Goal: Information Seeking & Learning: Learn about a topic

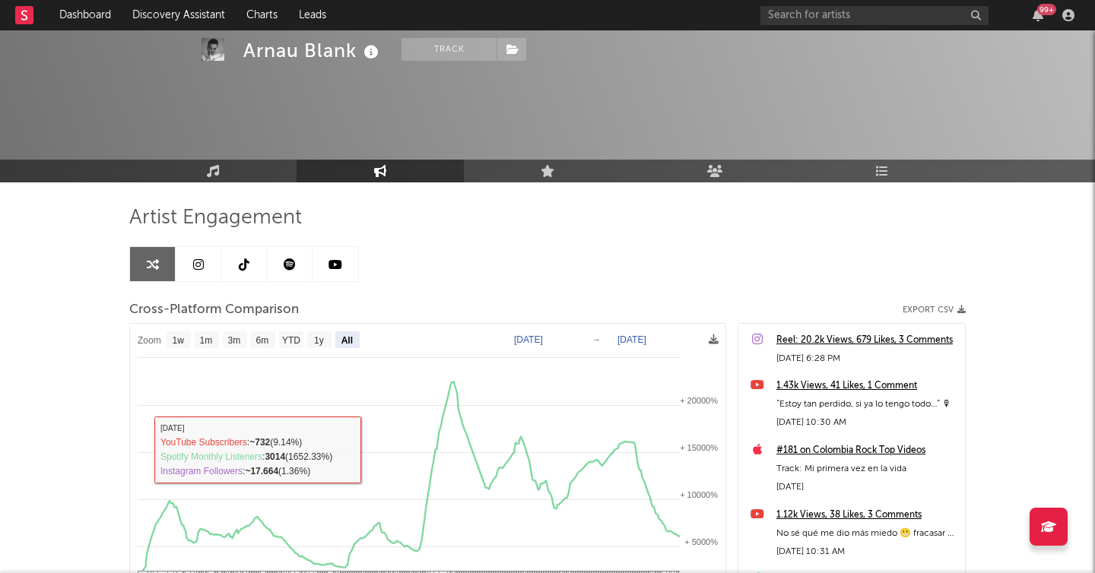
select select "All"
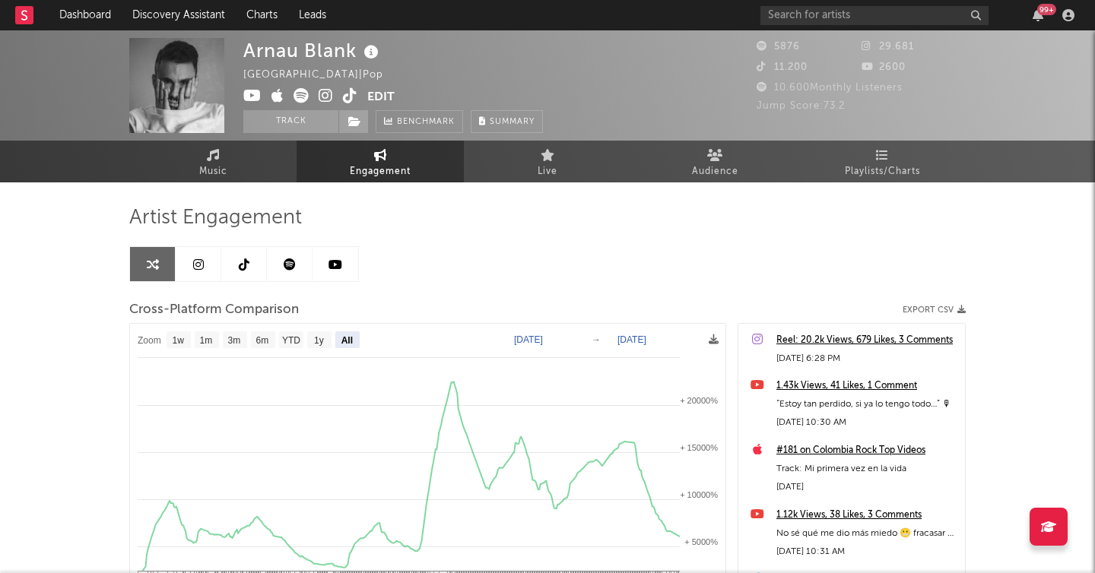
click at [330, 264] on icon at bounding box center [335, 264] width 14 height 12
select select "6m"
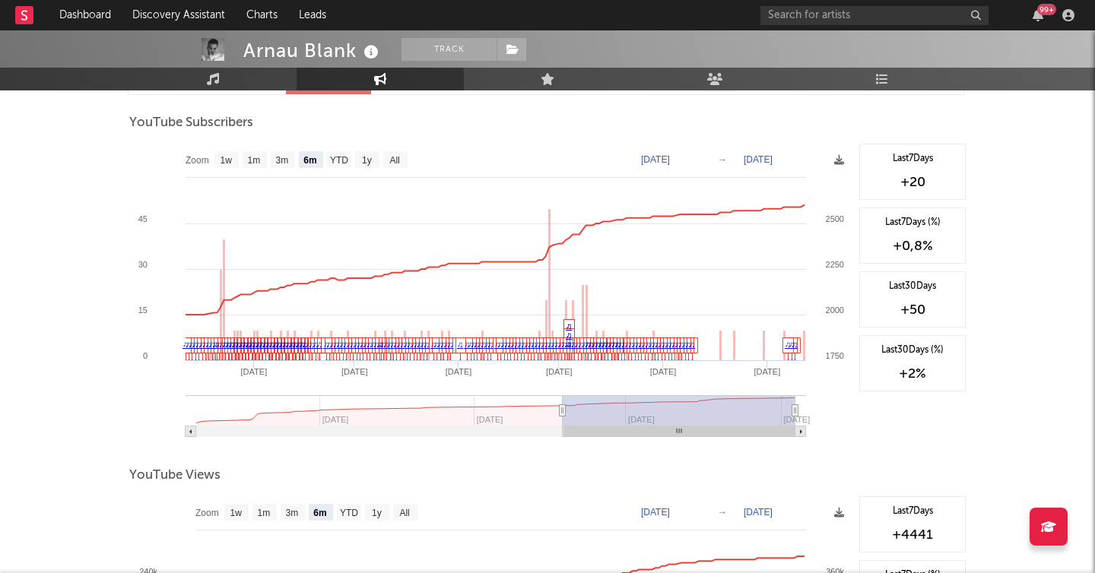
scroll to position [1241, 0]
type input "2024-10-12"
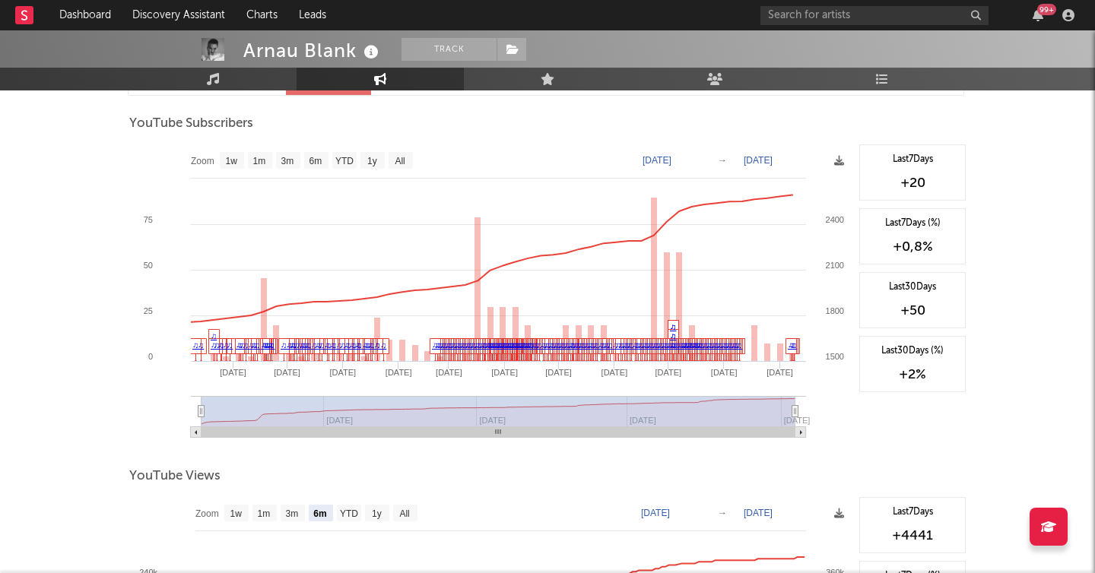
select select "All"
type input "2024-05-20"
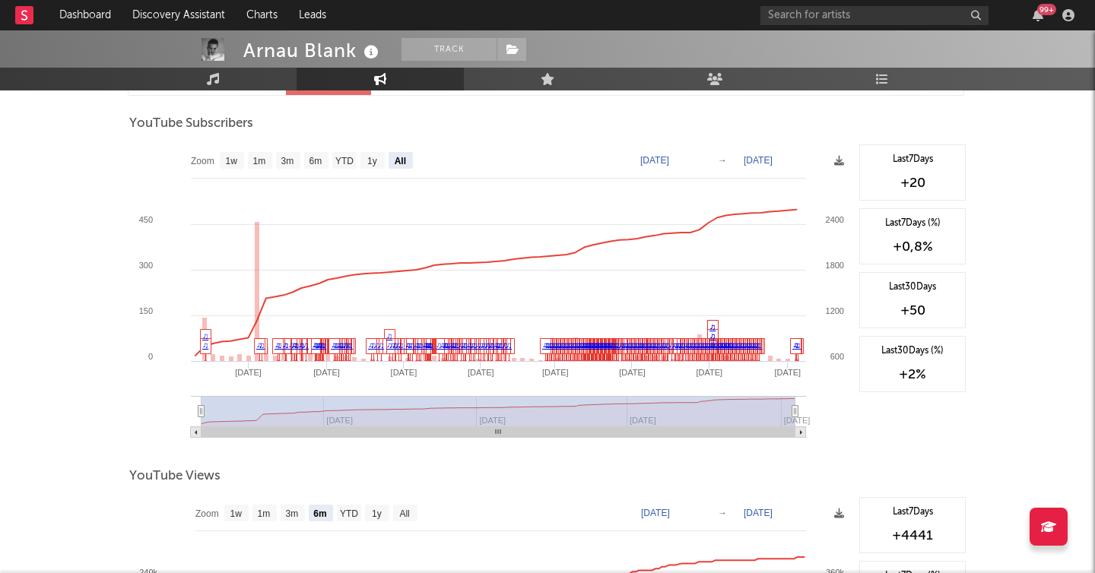
drag, startPoint x: 563, startPoint y: 417, endPoint x: 158, endPoint y: 425, distance: 405.3
click at [158, 425] on icon "Created with Highcharts 10.3.3 May '25 Jul '25 Sep '25 Mar '25 Nov '24 Jan '25 …" at bounding box center [490, 296] width 722 height 304
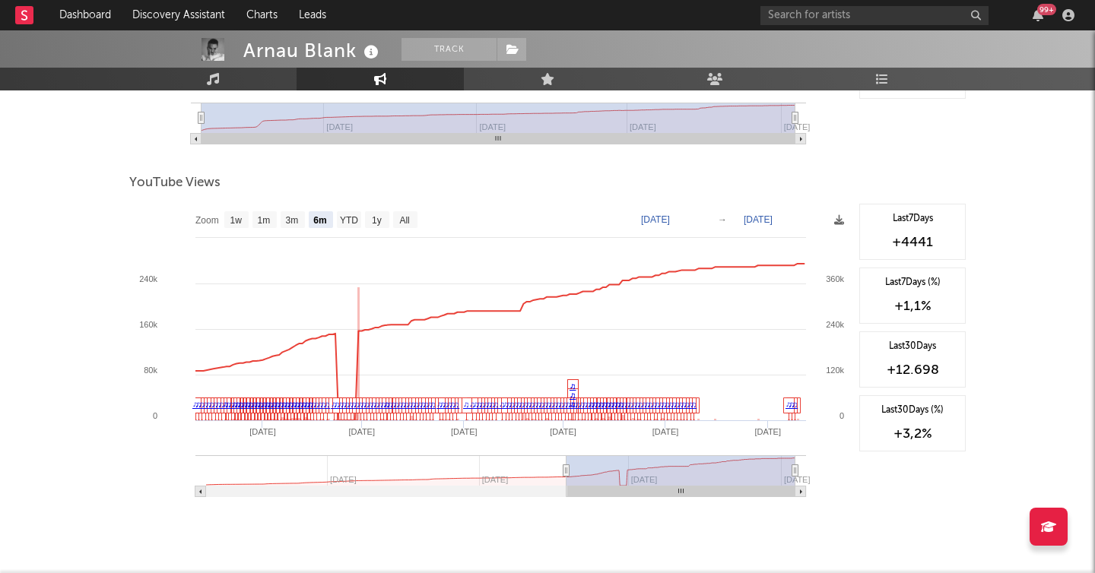
scroll to position [1533, 0]
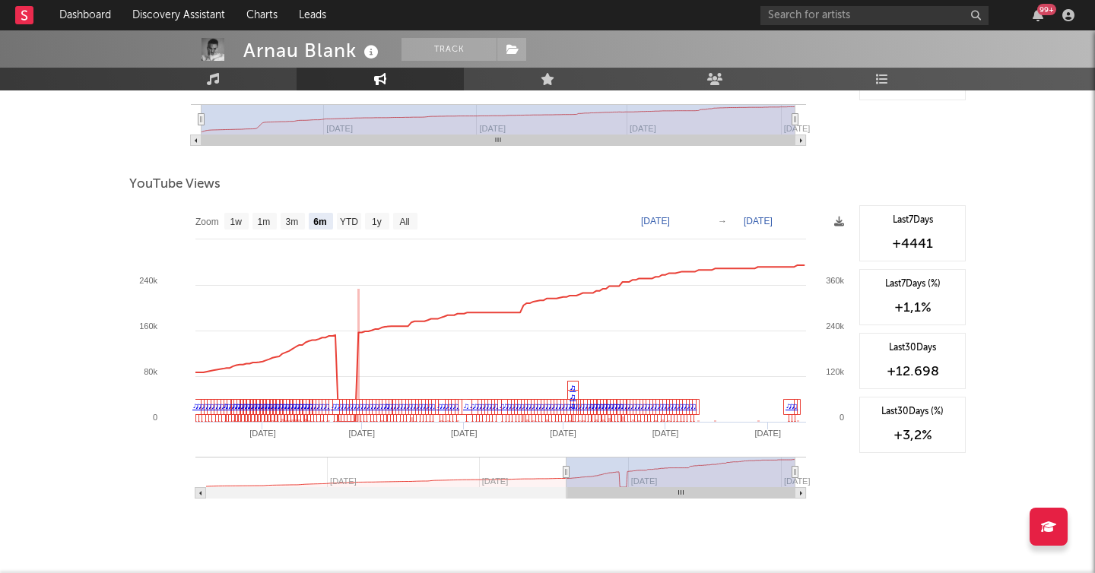
click at [911, 487] on div "Last 7 Days +4441 Last 7 Days (%) +1,1 % Last 30 Days +12.698 Last 30 Days (%) …" at bounding box center [908, 357] width 114 height 304
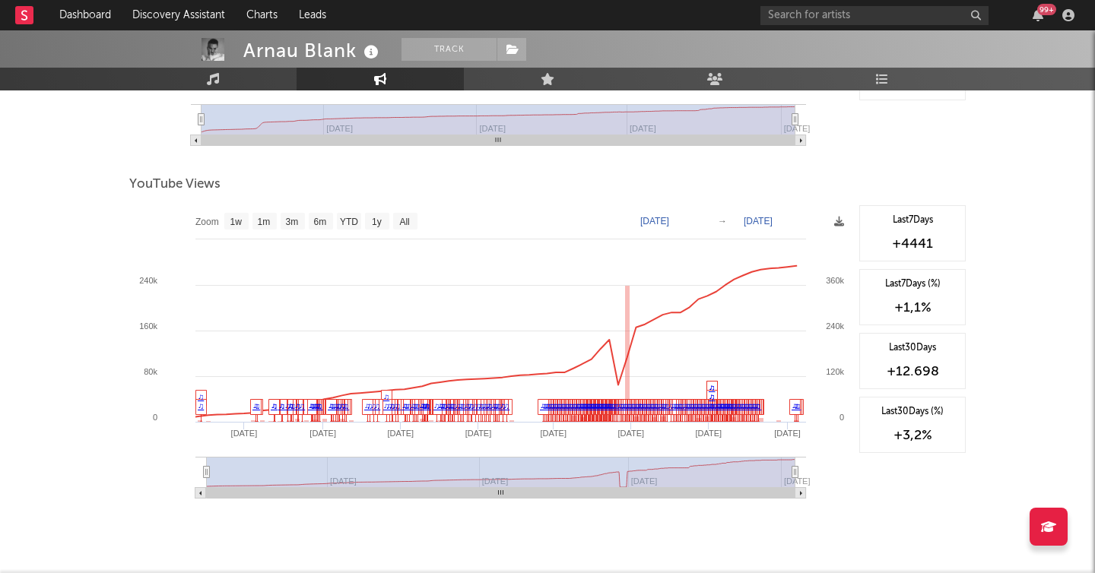
type input "2024-05-26"
select select "All"
type input "2024-05-20"
drag, startPoint x: 559, startPoint y: 471, endPoint x: 203, endPoint y: 480, distance: 355.9
click at [203, 480] on icon "Created with Highcharts 10.3.3 May '25 Jul '25 Sep '25 Mar '25 Jan '25 Nov '24 …" at bounding box center [490, 357] width 722 height 304
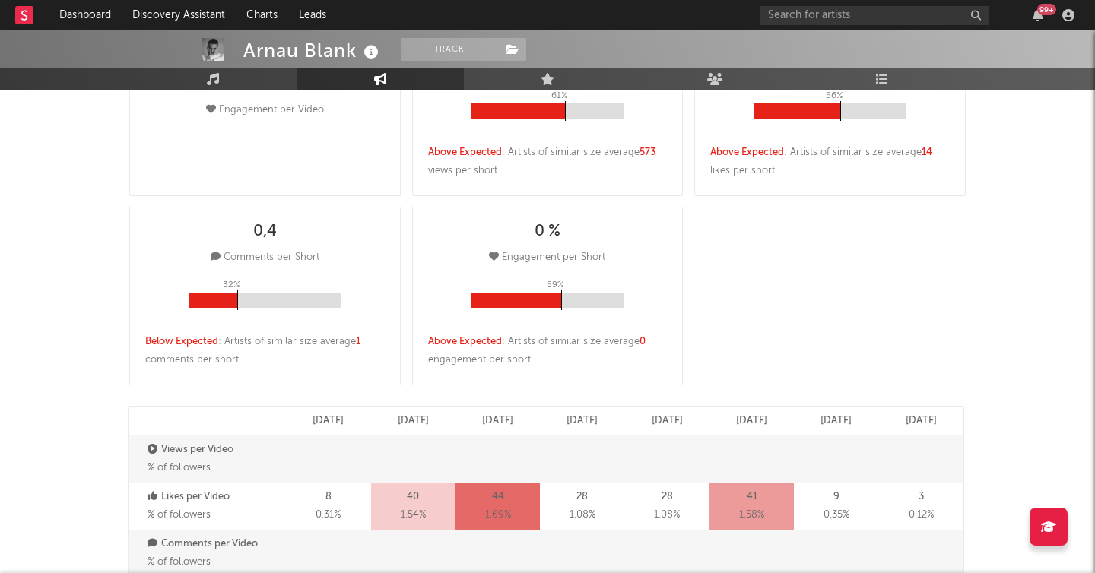
scroll to position [0, 0]
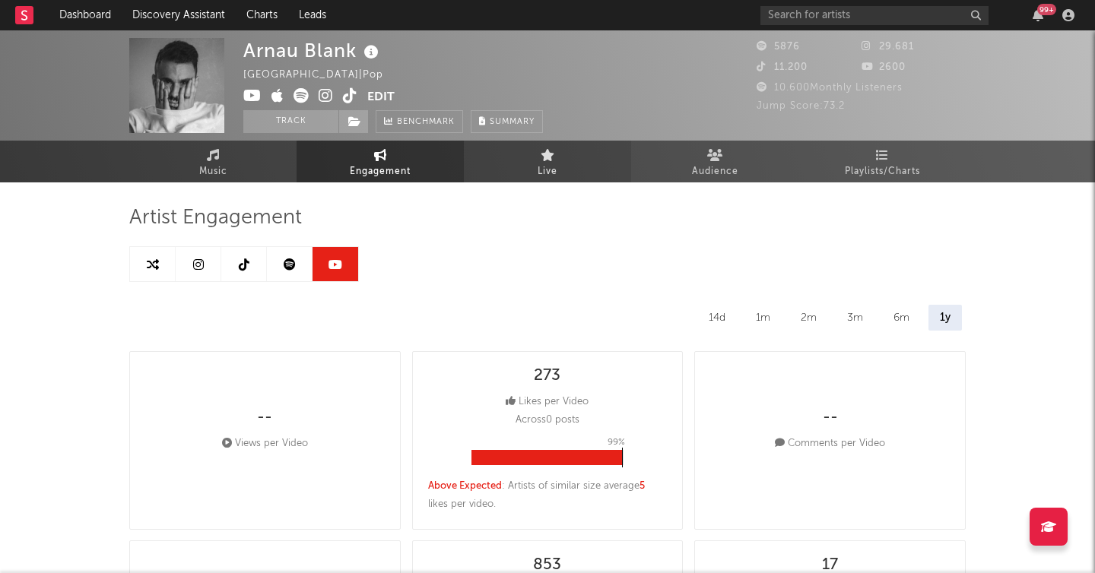
click at [553, 166] on span "Live" at bounding box center [547, 172] width 20 height 18
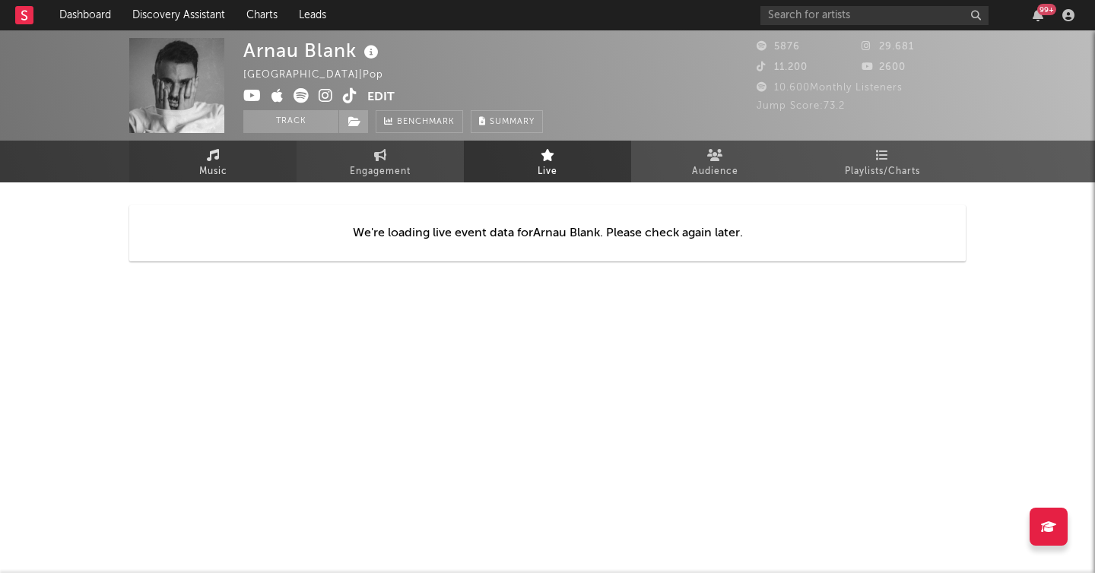
click at [217, 169] on span "Music" at bounding box center [213, 172] width 28 height 18
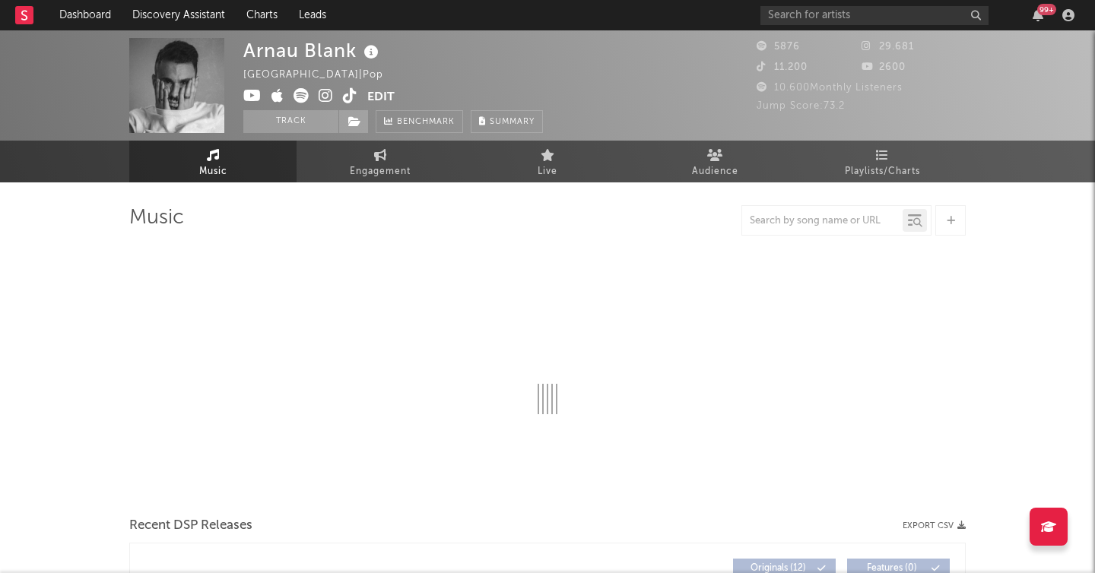
select select "6m"
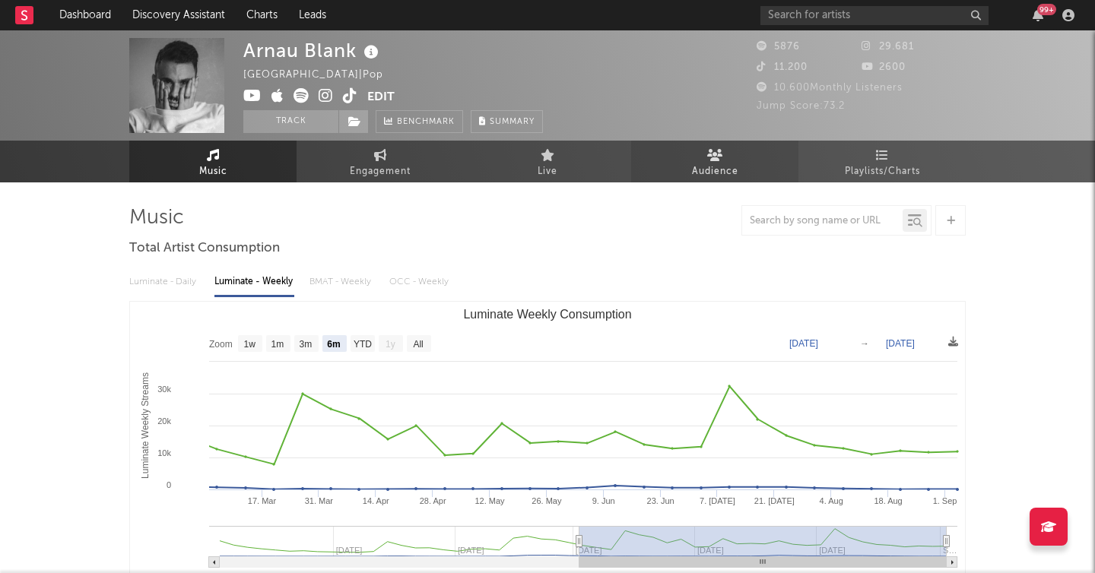
click at [735, 170] on span "Audience" at bounding box center [715, 172] width 46 height 18
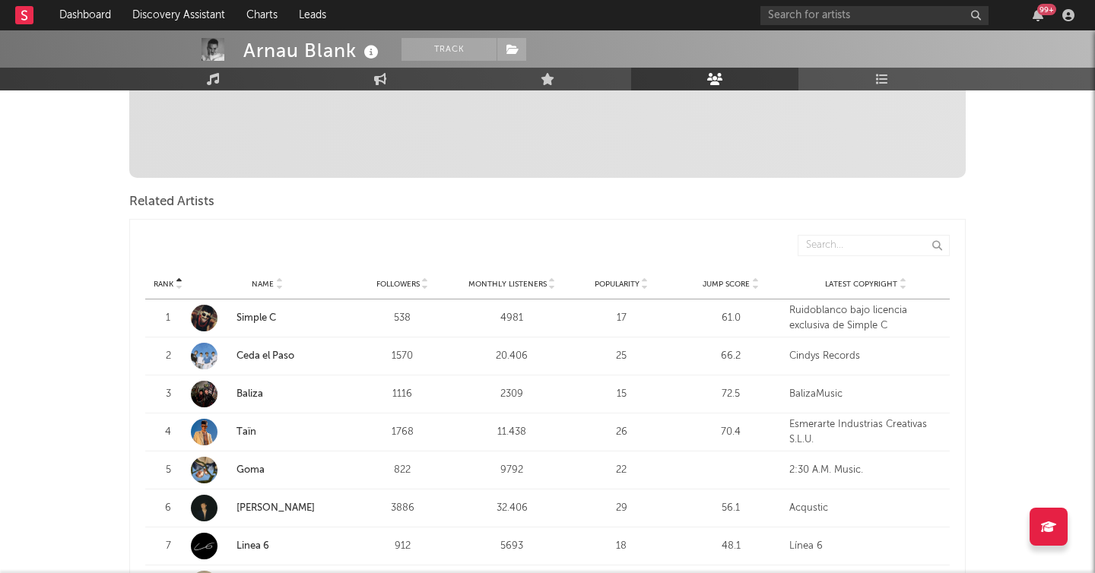
scroll to position [423, 0]
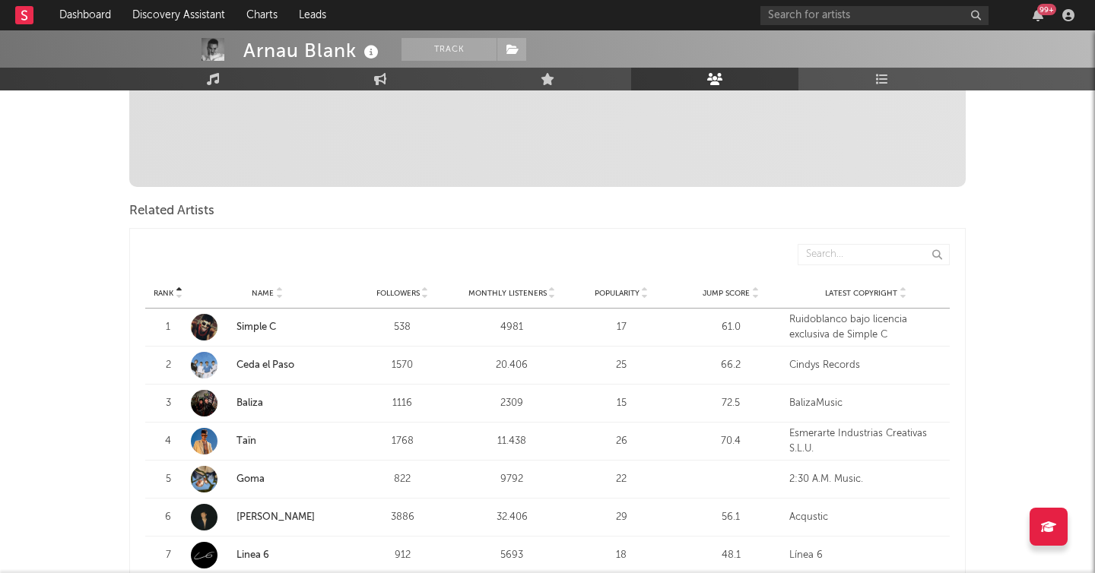
click at [261, 366] on link "Ceda el Paso" at bounding box center [265, 365] width 58 height 10
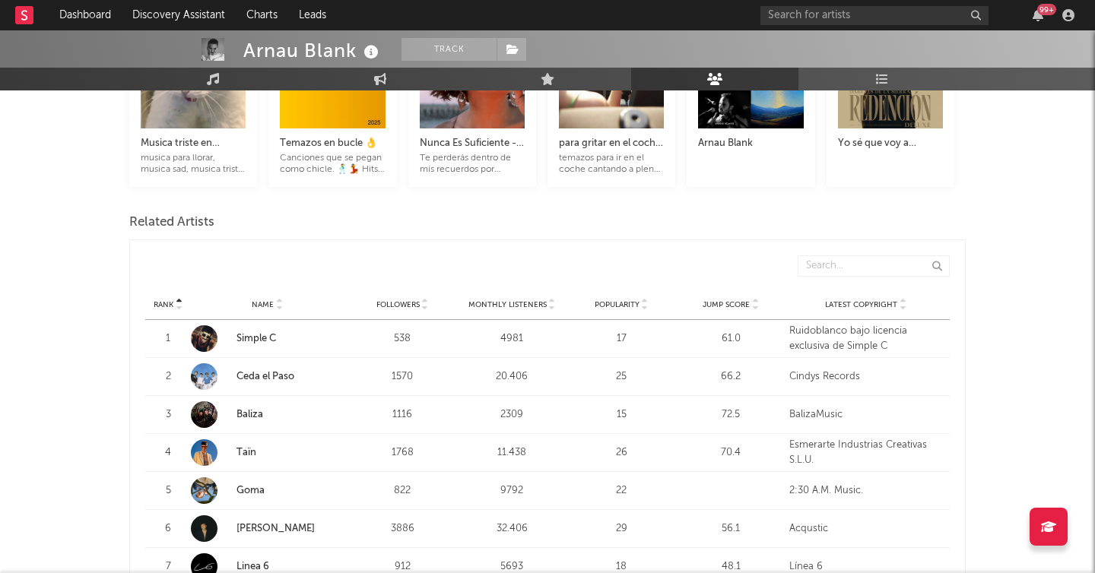
click at [647, 305] on icon at bounding box center [645, 308] width 8 height 6
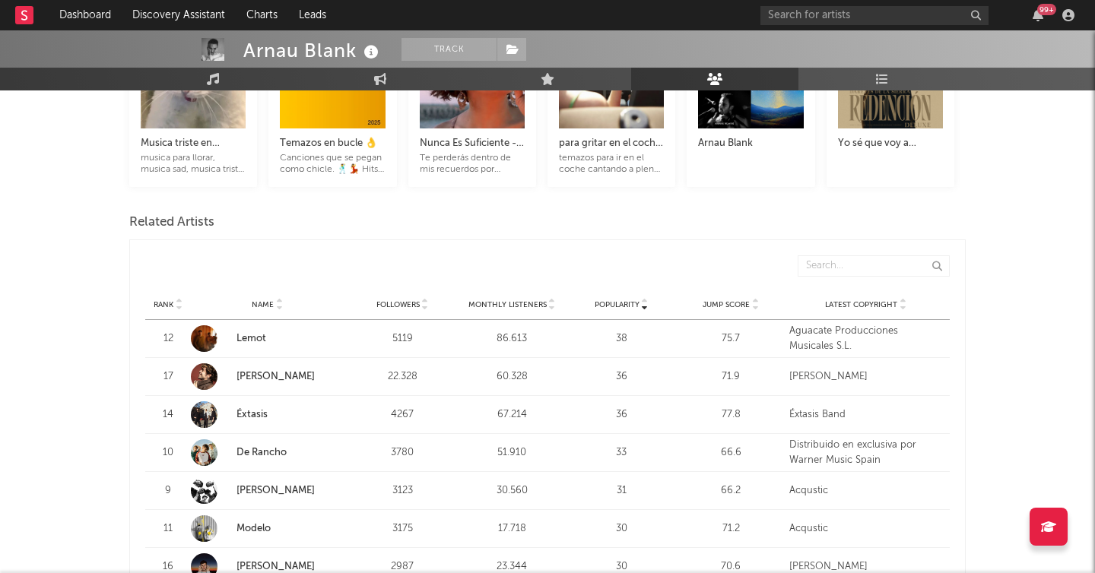
click at [250, 338] on link "Lemot" at bounding box center [251, 339] width 30 height 10
click at [252, 414] on link "Éxtasis" at bounding box center [251, 415] width 31 height 10
click at [258, 451] on link "De Rancho" at bounding box center [261, 453] width 50 height 10
click at [262, 490] on link "Samantha Palos" at bounding box center [275, 491] width 78 height 10
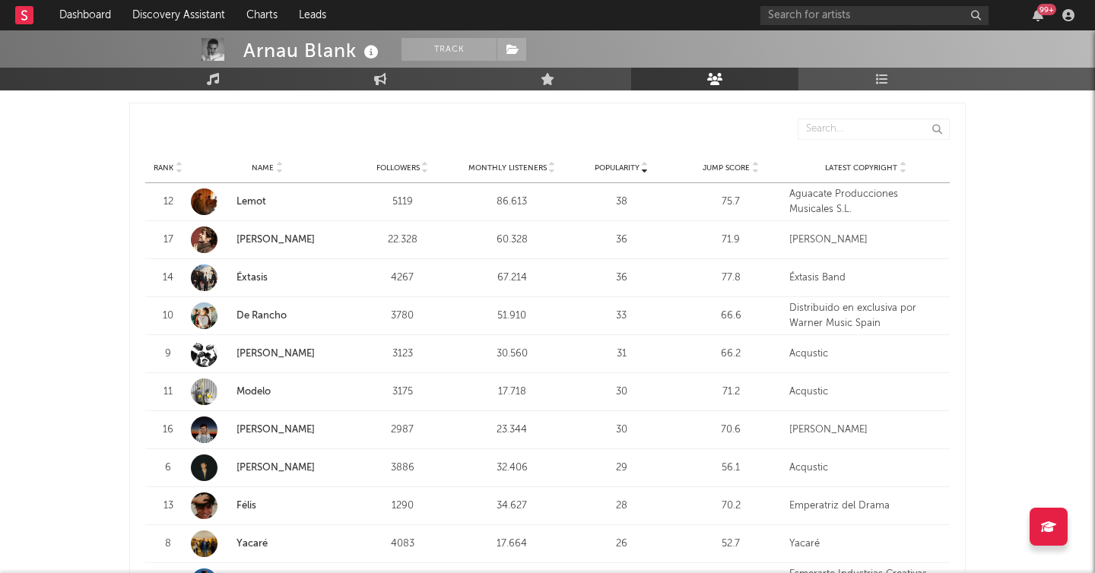
scroll to position [562, 0]
click at [253, 385] on link "Modelo" at bounding box center [253, 390] width 34 height 10
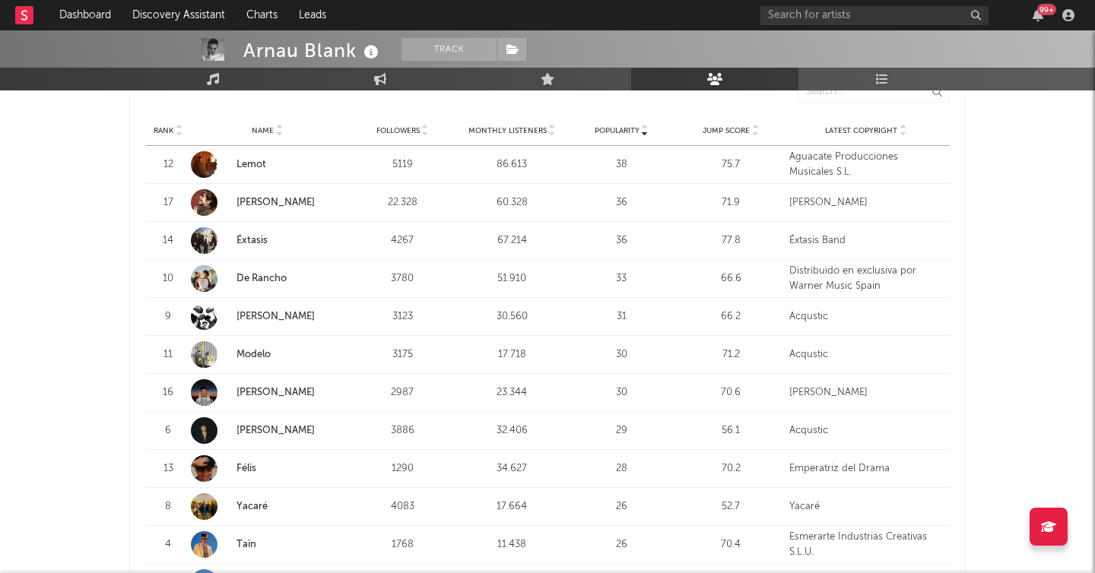
scroll to position [599, 0]
click at [289, 389] on link "Joaquín Hernández" at bounding box center [275, 390] width 78 height 10
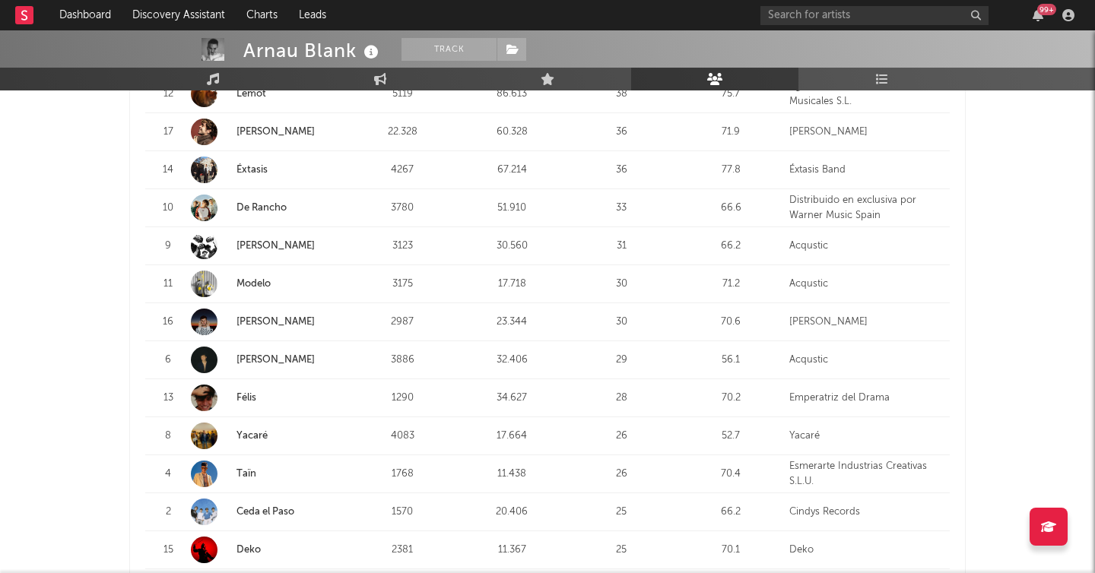
click at [256, 358] on link "Miquel Angel" at bounding box center [275, 360] width 78 height 10
click at [246, 397] on link "Félis" at bounding box center [246, 398] width 20 height 10
click at [247, 434] on link "Yacaré" at bounding box center [251, 436] width 31 height 10
click at [245, 471] on link "Taïn" at bounding box center [246, 474] width 20 height 10
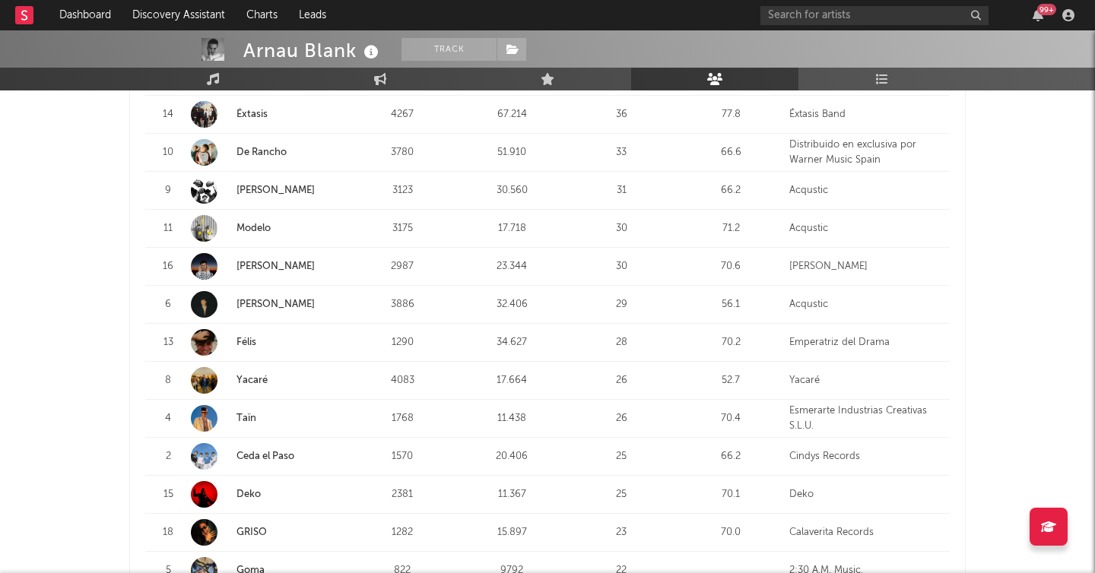
scroll to position [745, 0]
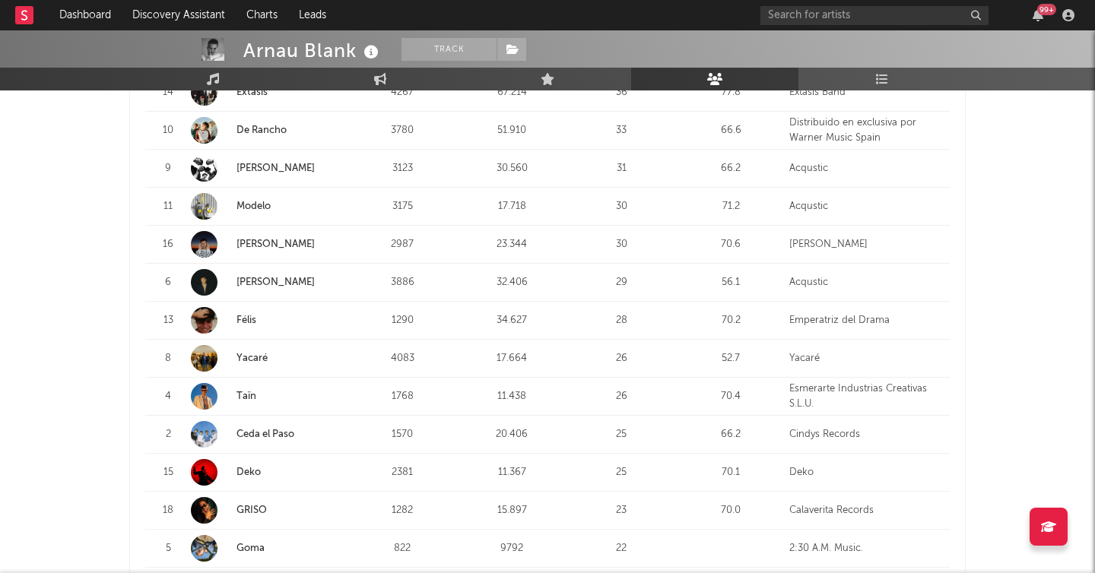
click at [248, 470] on link "Deko" at bounding box center [248, 473] width 24 height 10
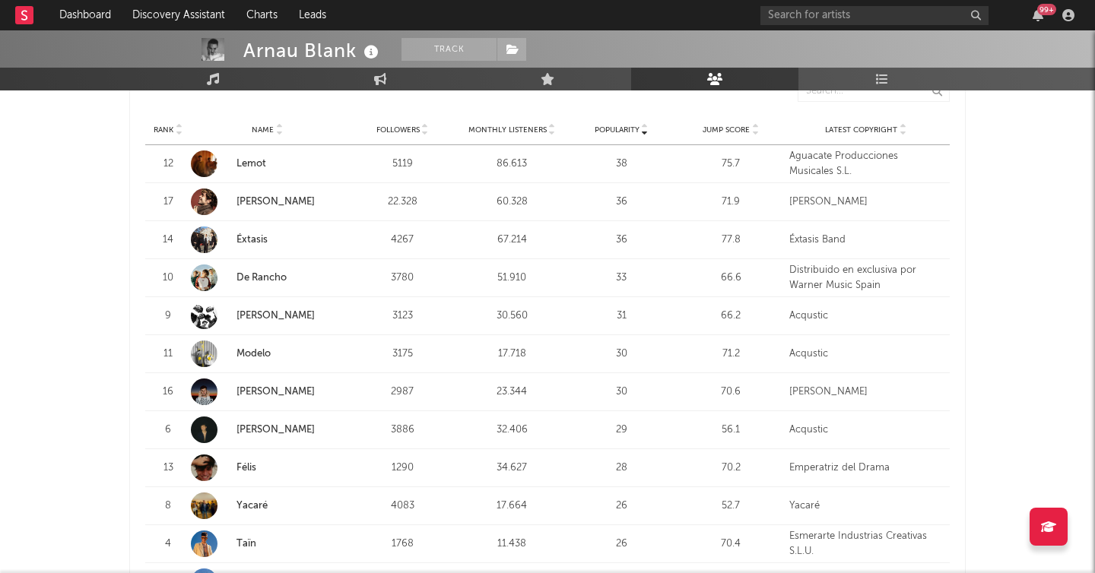
scroll to position [594, 0]
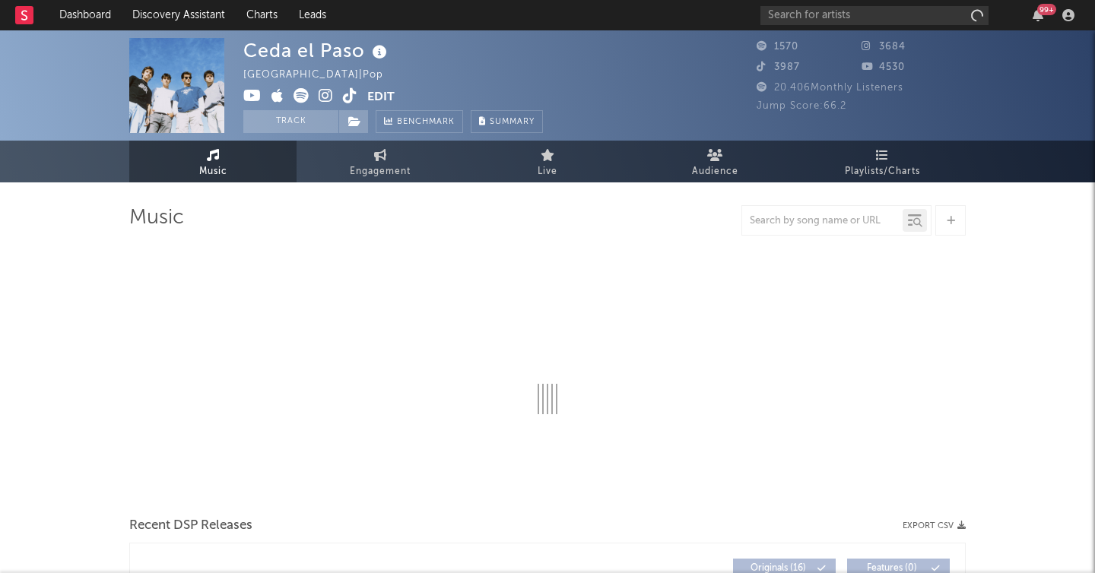
select select "1w"
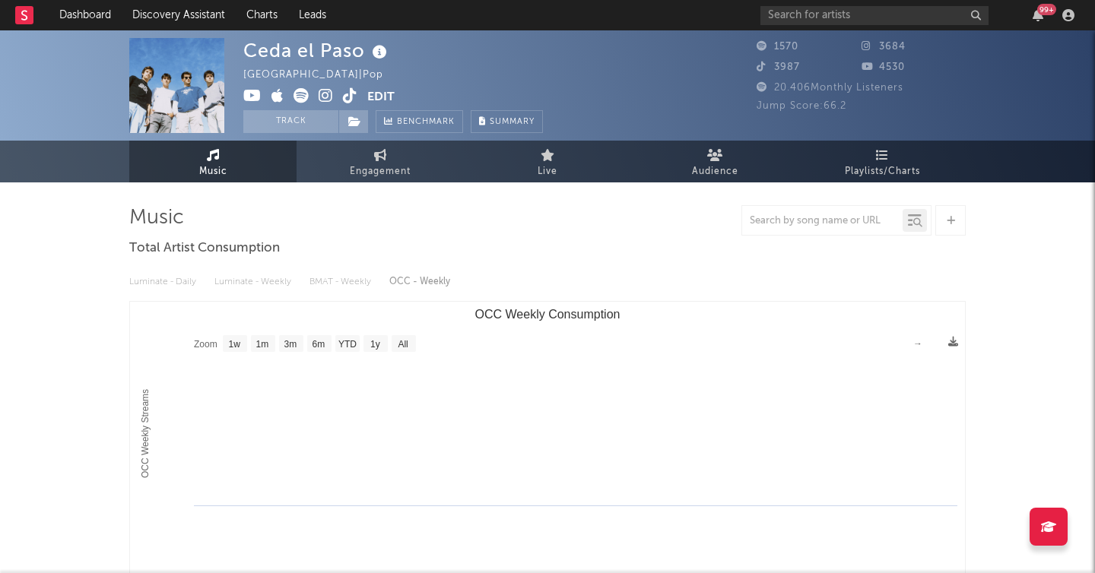
click at [325, 94] on icon at bounding box center [326, 95] width 14 height 15
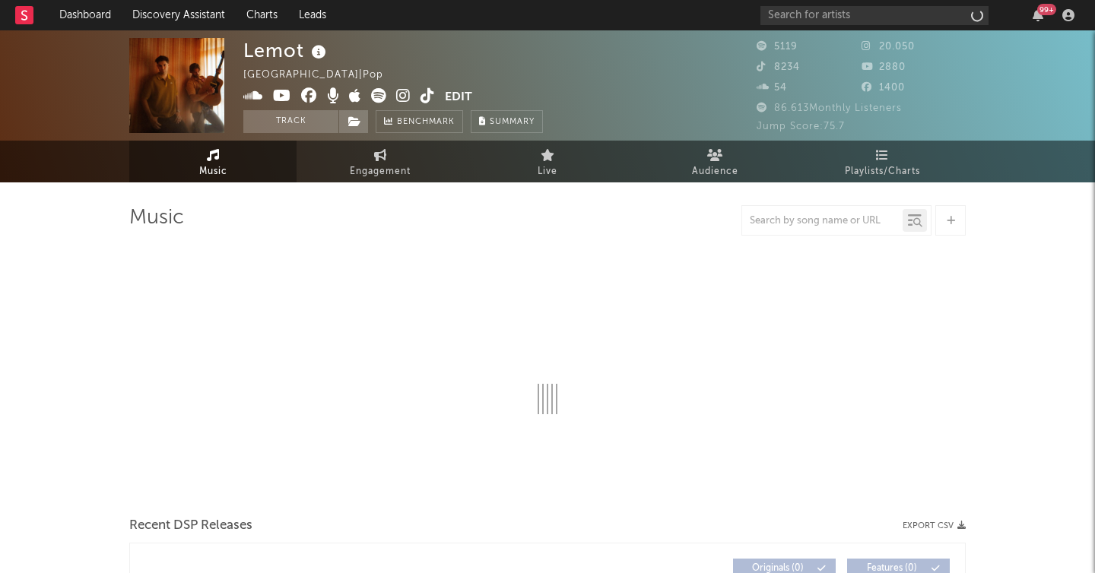
select select "6m"
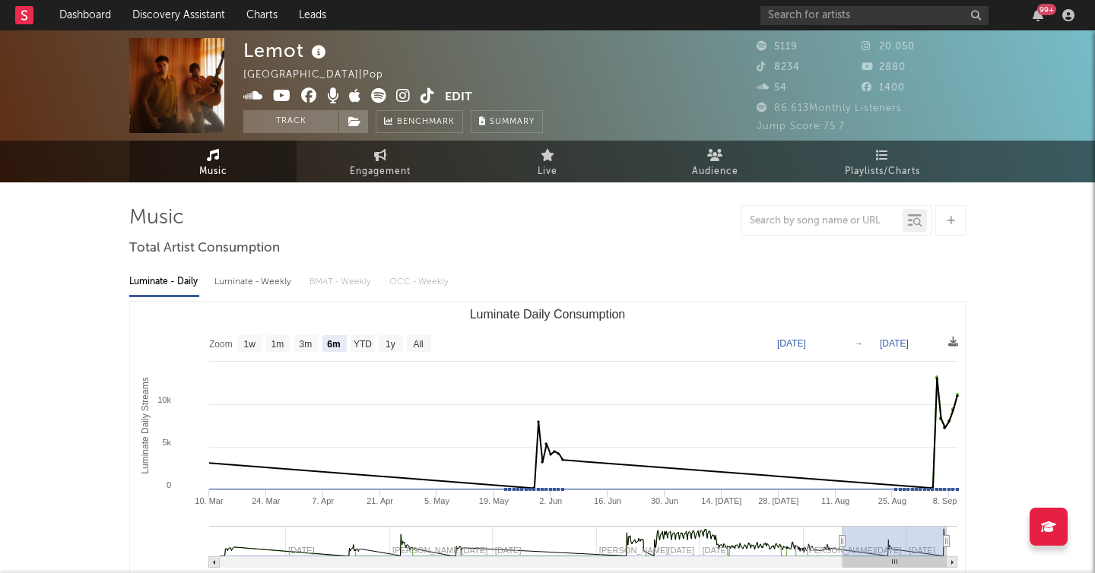
click at [403, 97] on icon at bounding box center [403, 95] width 14 height 15
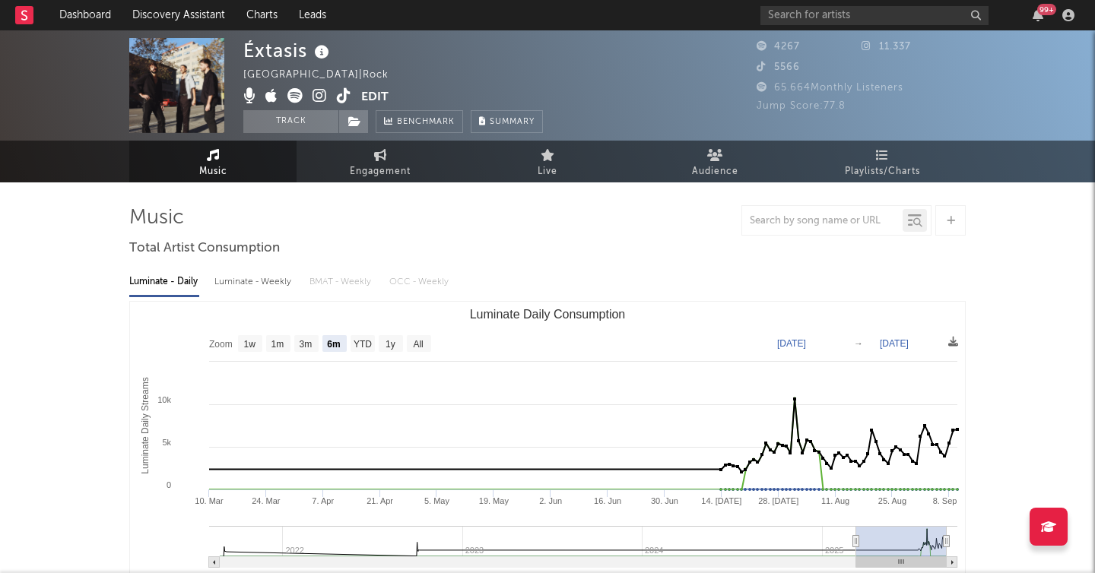
select select "6m"
click at [322, 97] on icon at bounding box center [319, 95] width 14 height 15
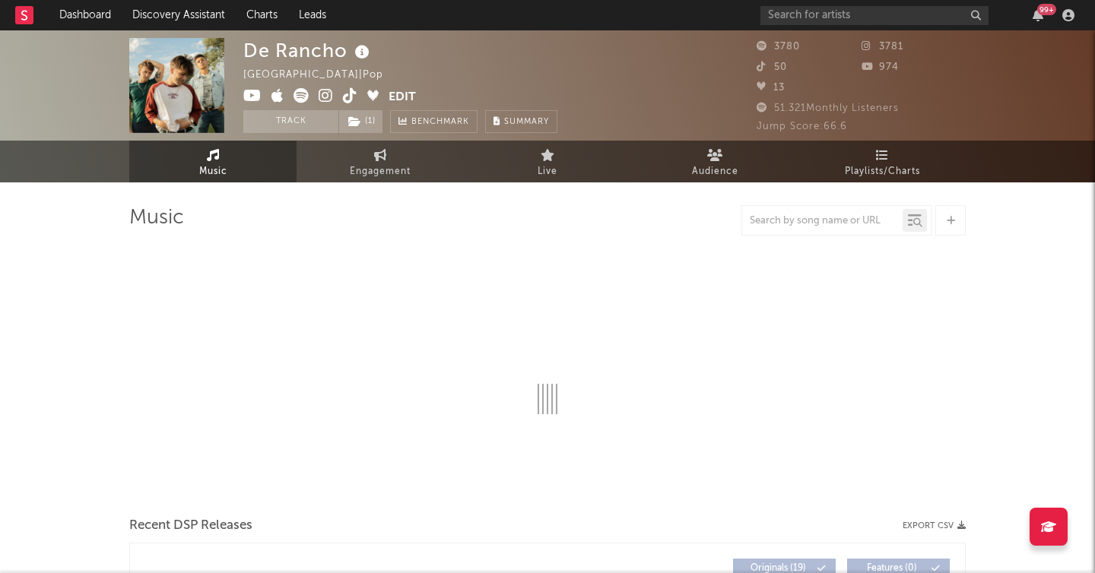
select select "6m"
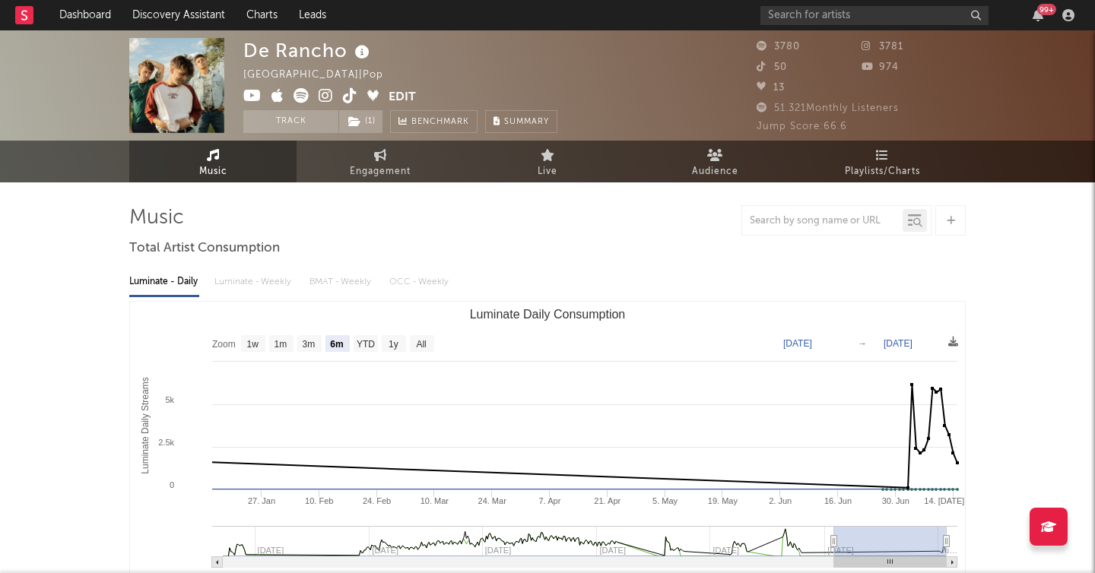
click at [325, 95] on icon at bounding box center [326, 95] width 14 height 15
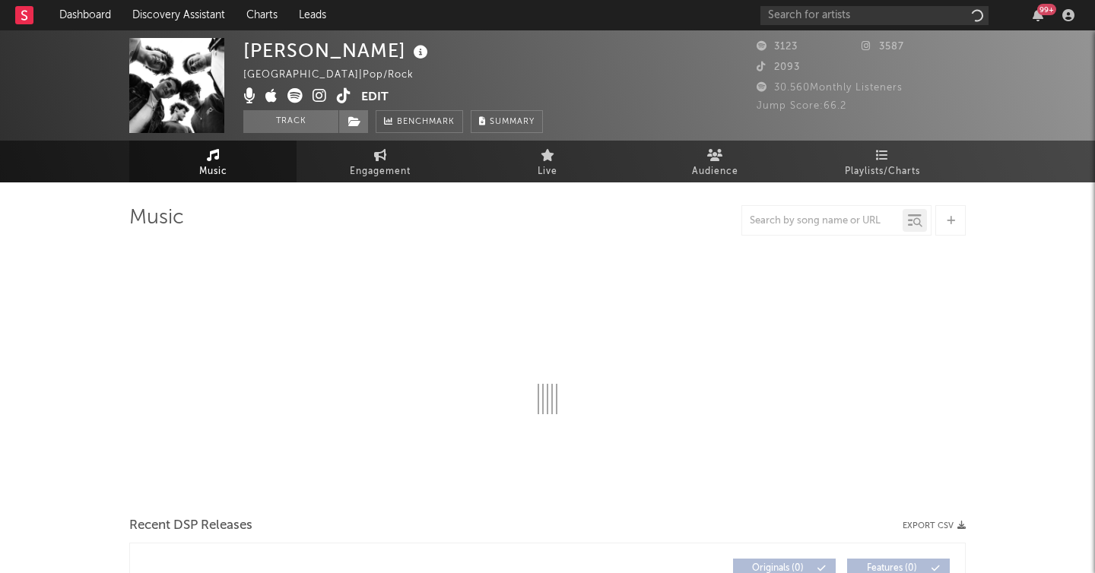
select select "6m"
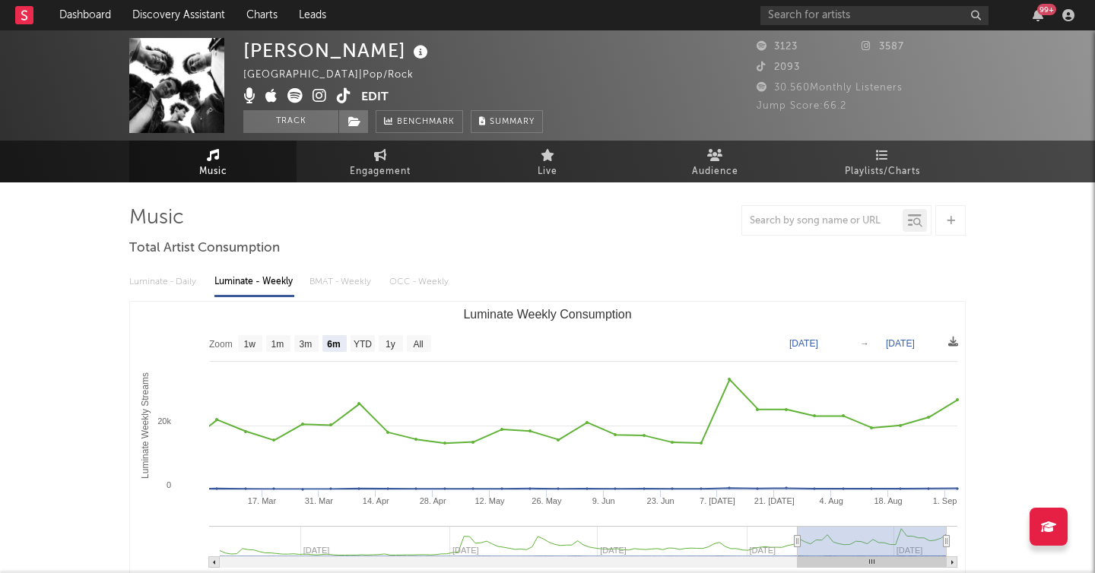
click at [318, 95] on icon at bounding box center [319, 95] width 14 height 15
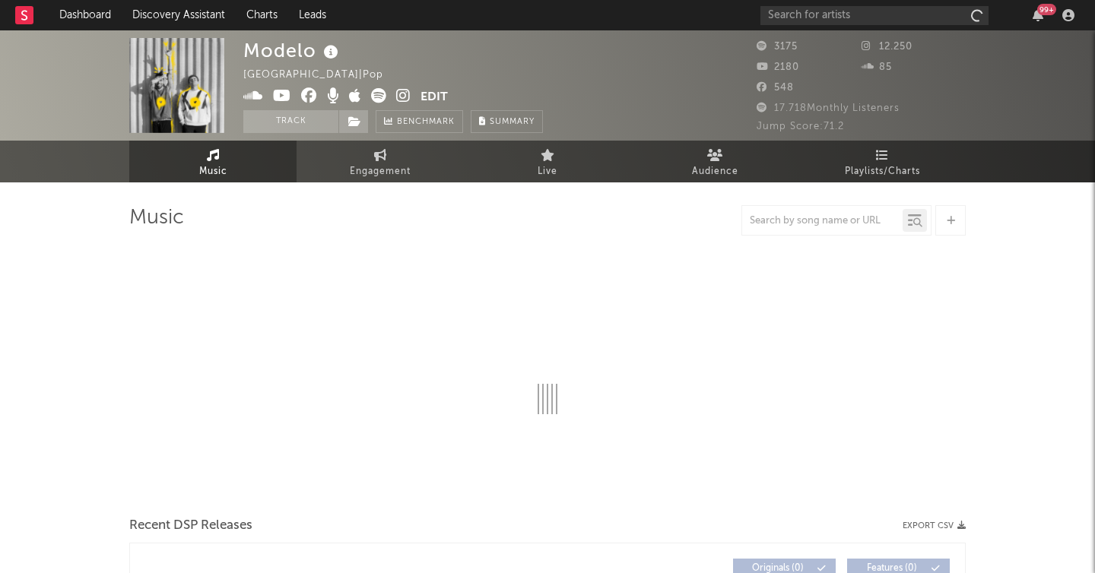
select select "6m"
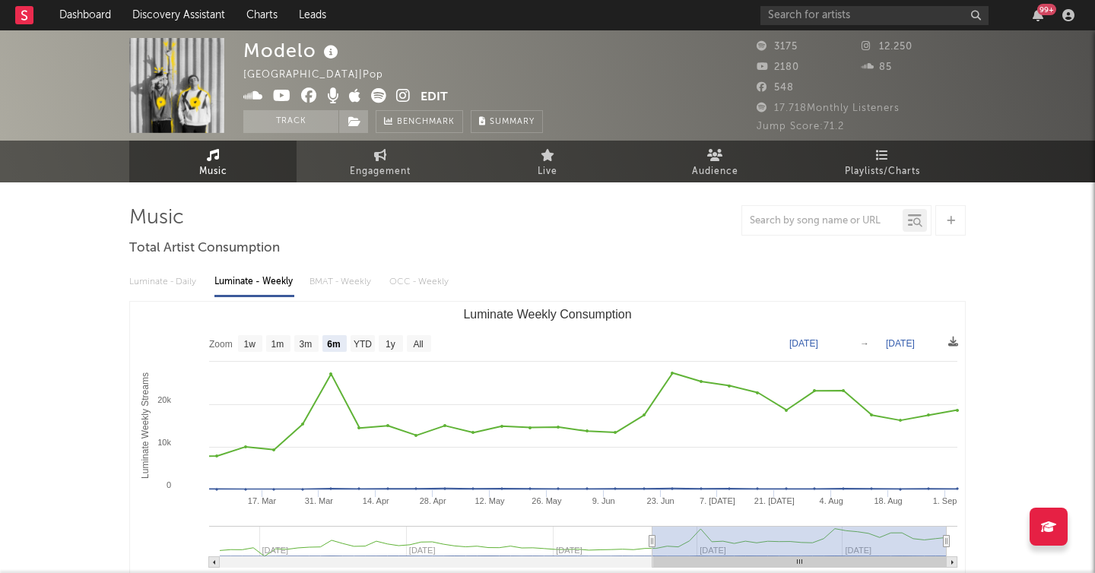
click at [402, 97] on icon at bounding box center [403, 95] width 14 height 15
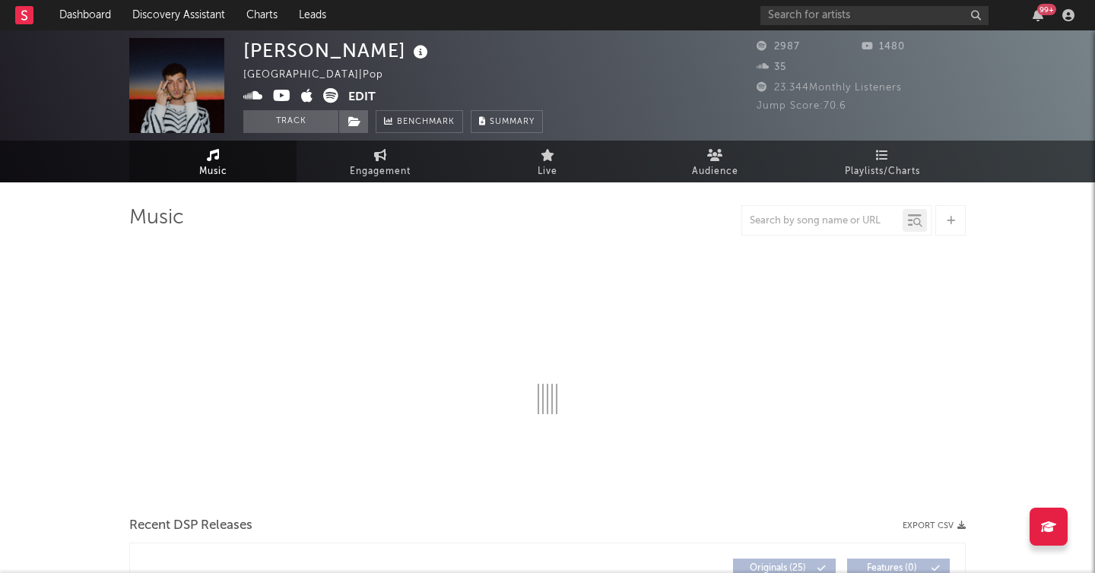
select select "1w"
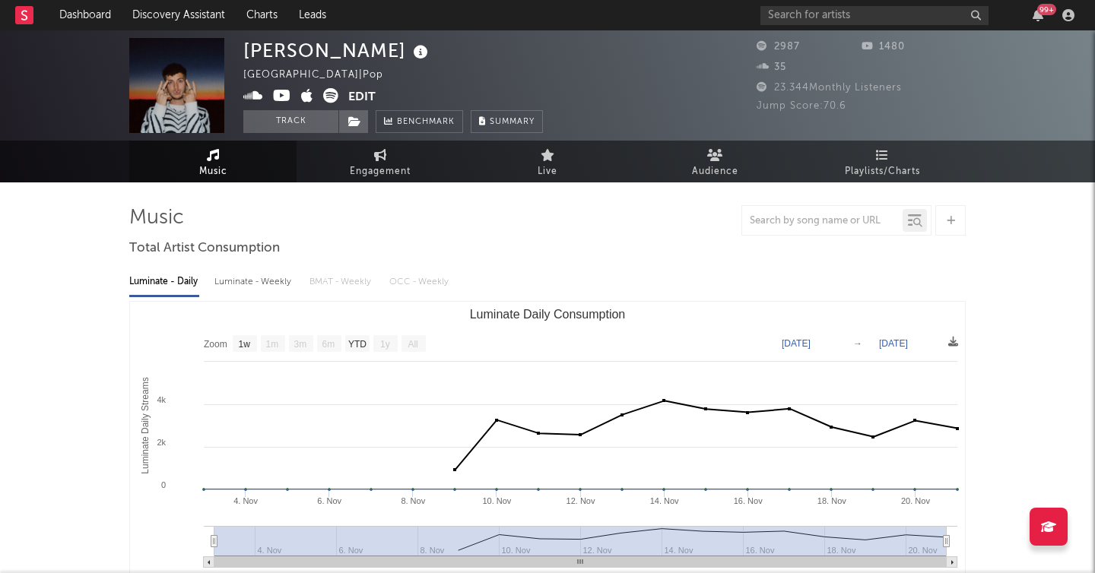
click at [332, 97] on icon at bounding box center [330, 95] width 15 height 15
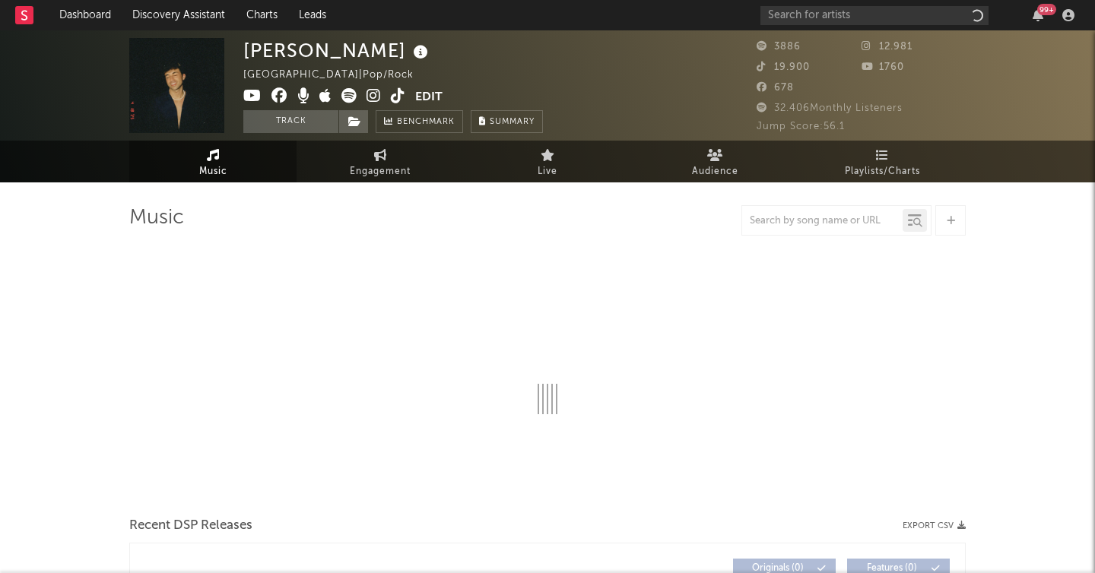
select select "6m"
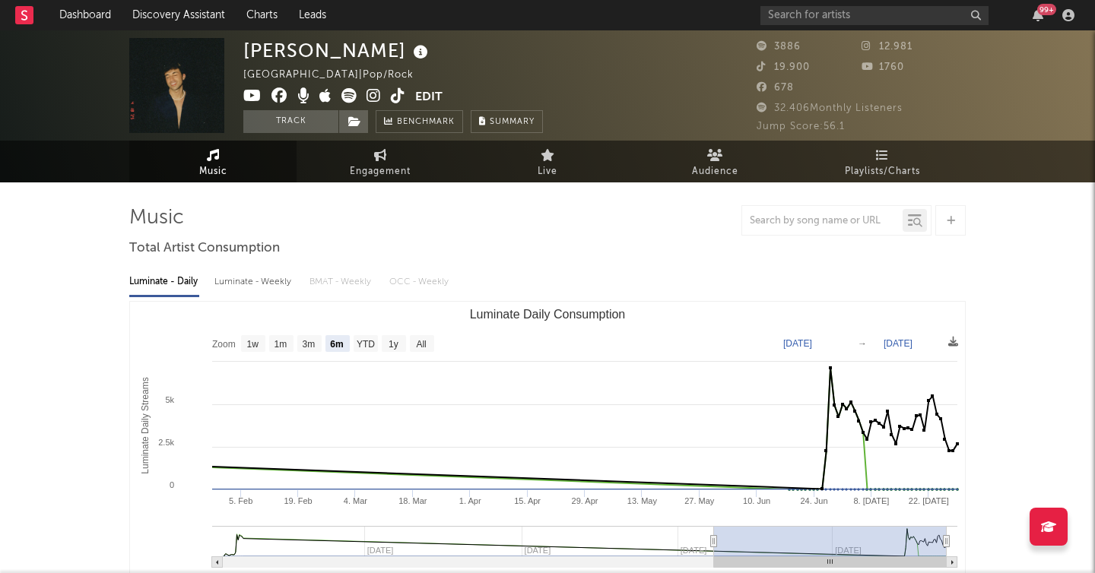
click at [376, 97] on icon at bounding box center [373, 95] width 14 height 15
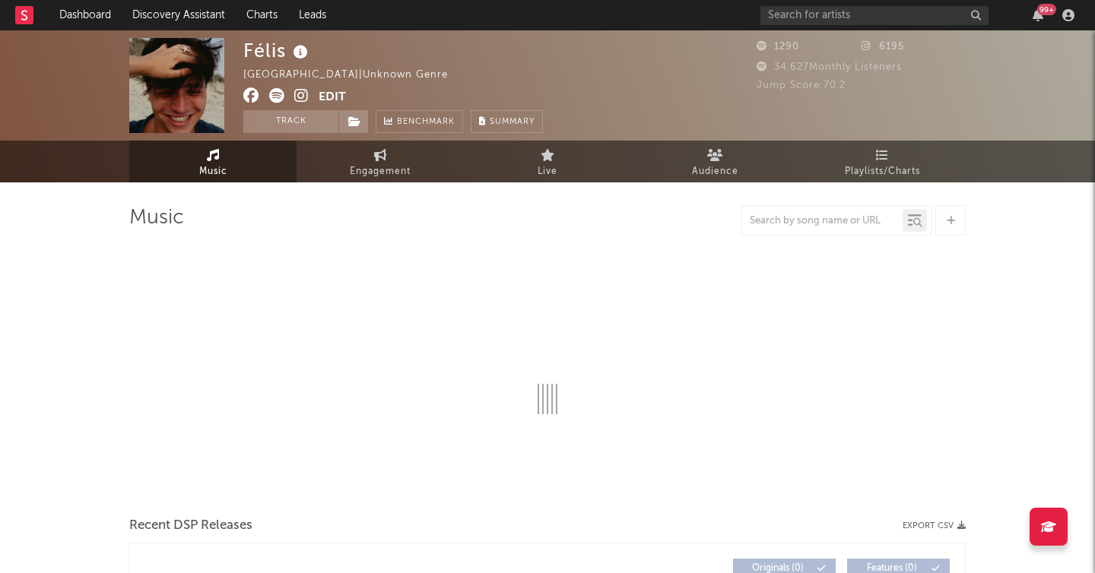
select select "6m"
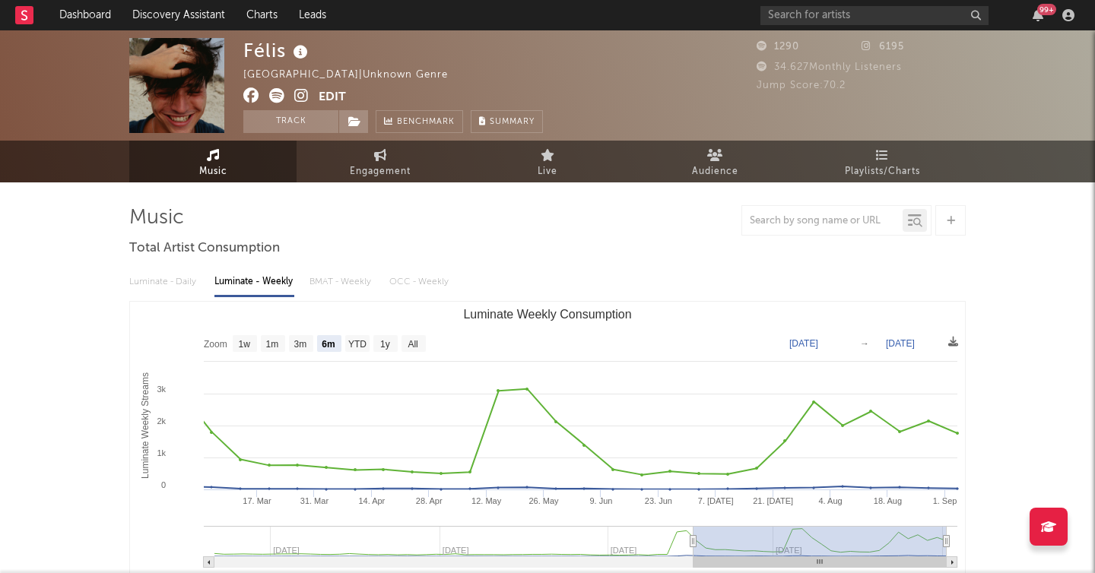
click at [300, 95] on icon at bounding box center [301, 95] width 14 height 15
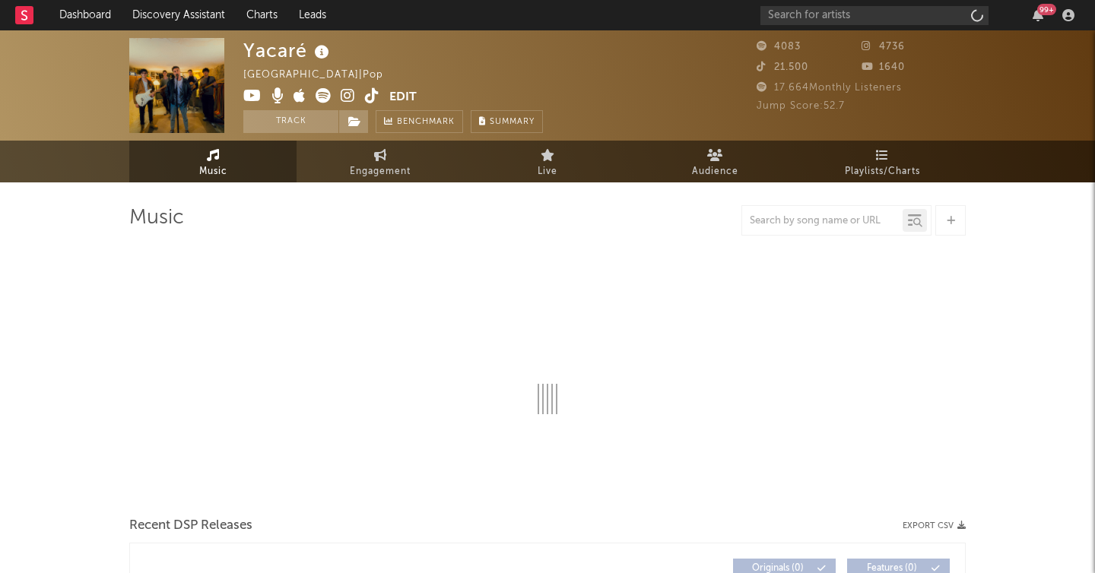
select select "1w"
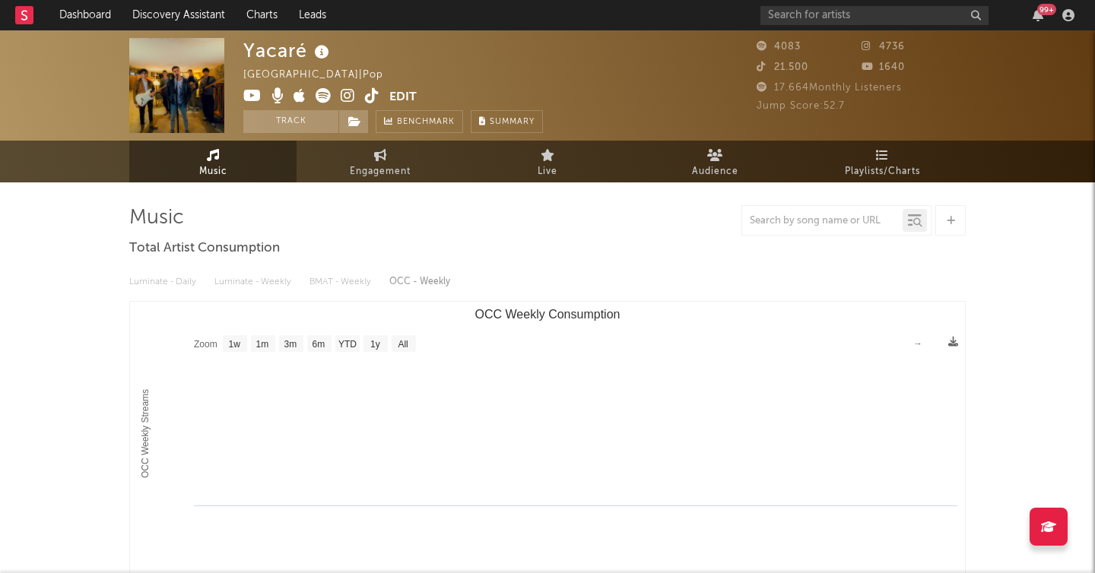
click at [350, 94] on icon at bounding box center [348, 95] width 14 height 15
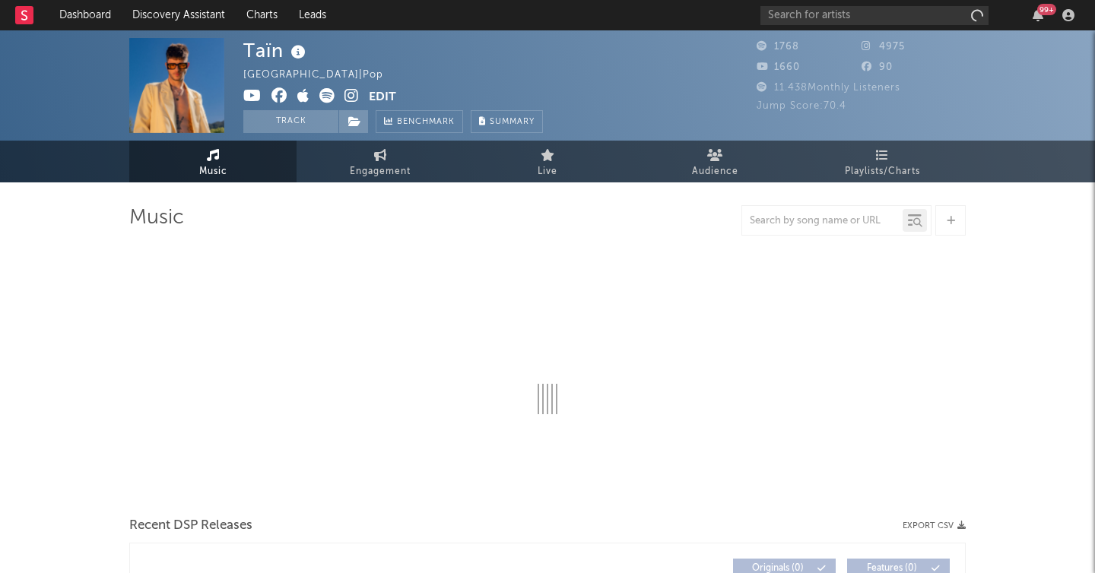
select select "1w"
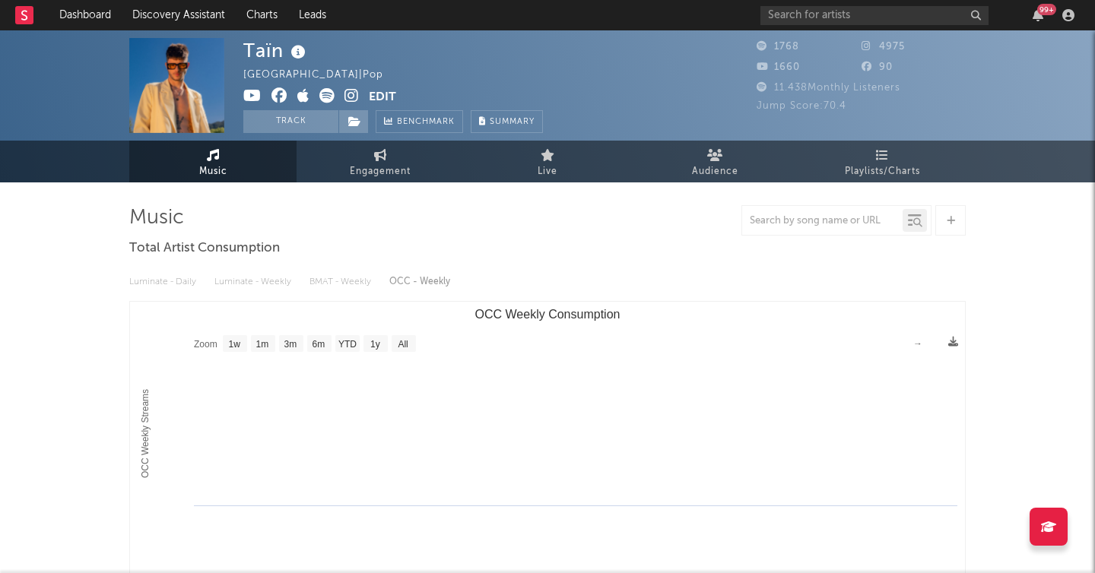
click at [353, 94] on icon at bounding box center [351, 95] width 14 height 15
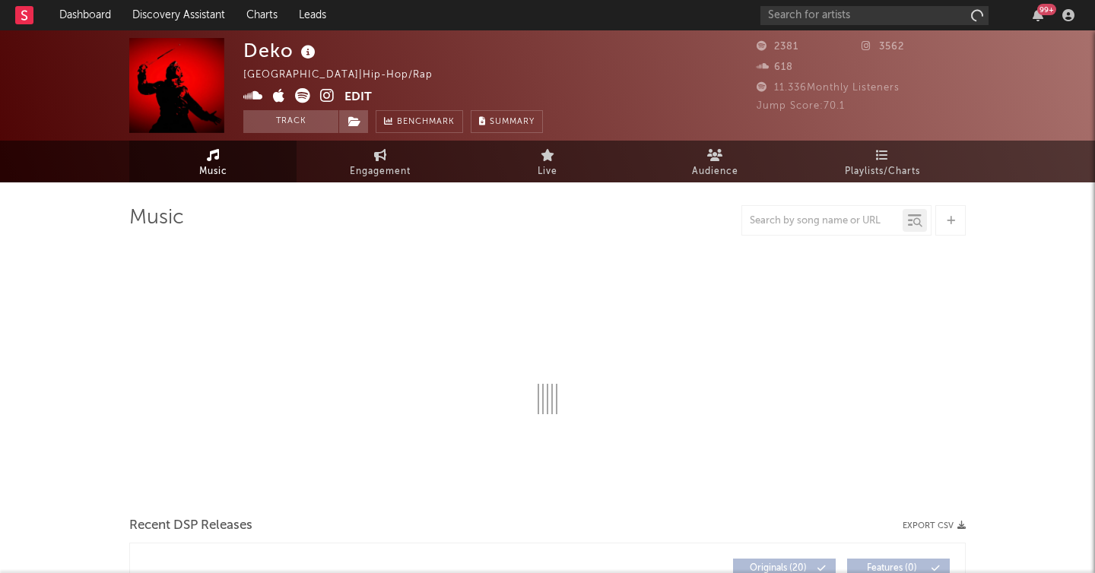
select select "1w"
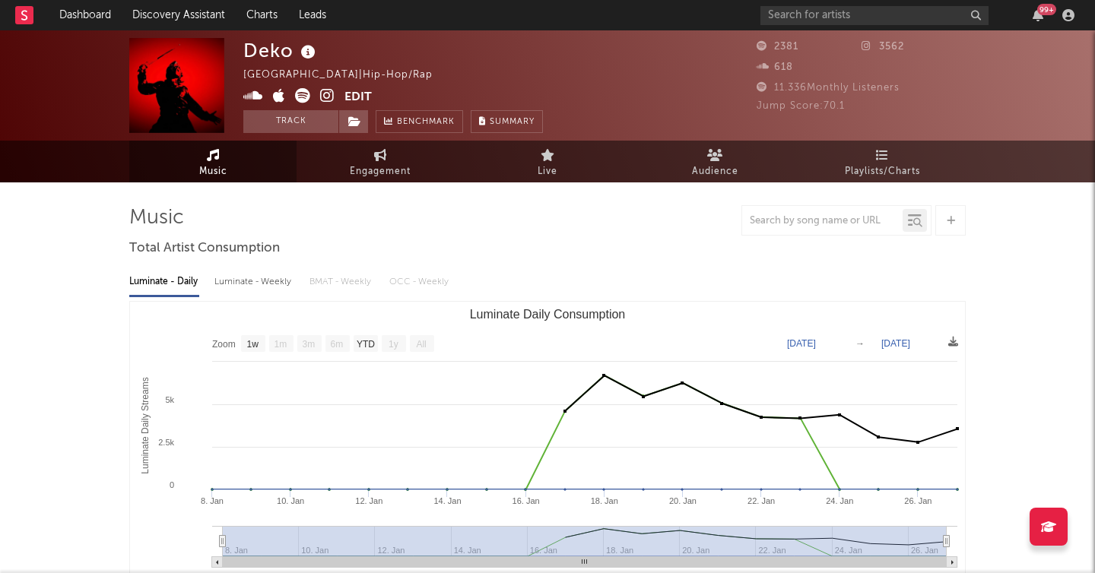
click at [328, 97] on icon at bounding box center [327, 95] width 14 height 15
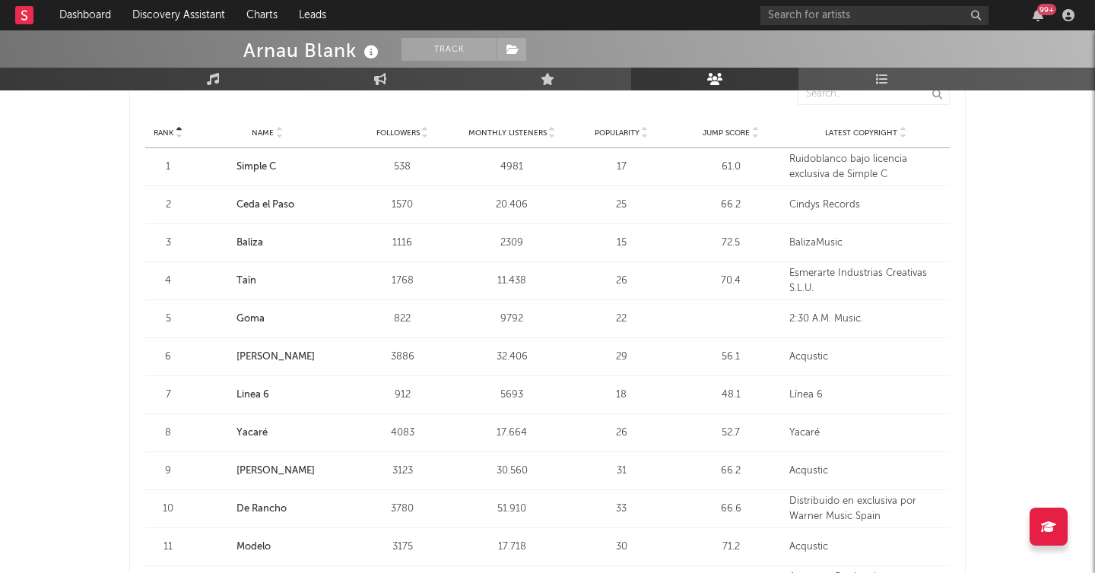
scroll to position [593, 0]
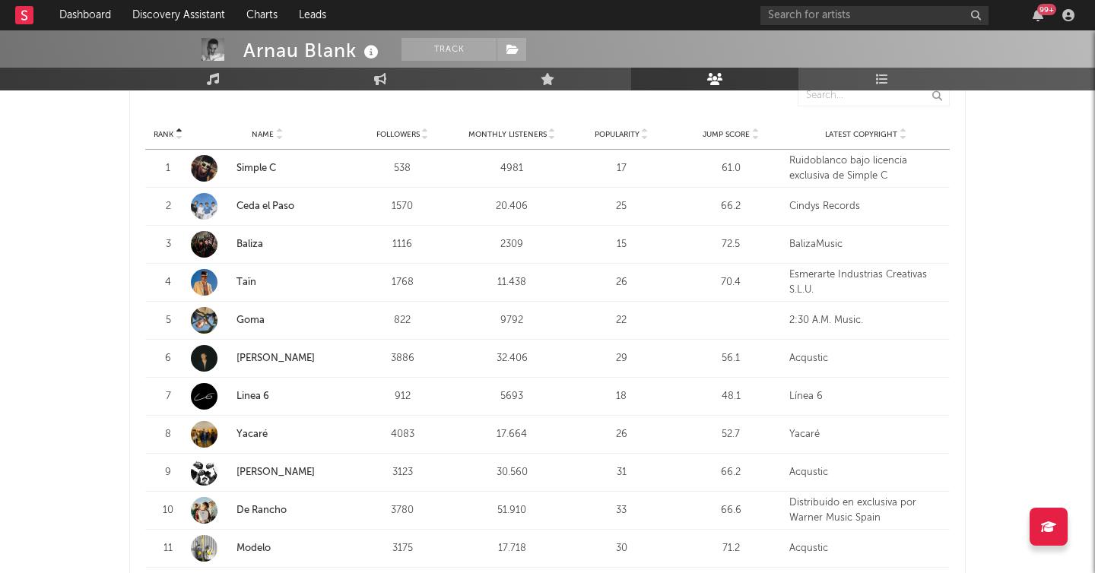
click at [411, 135] on span "Followers" at bounding box center [397, 134] width 43 height 9
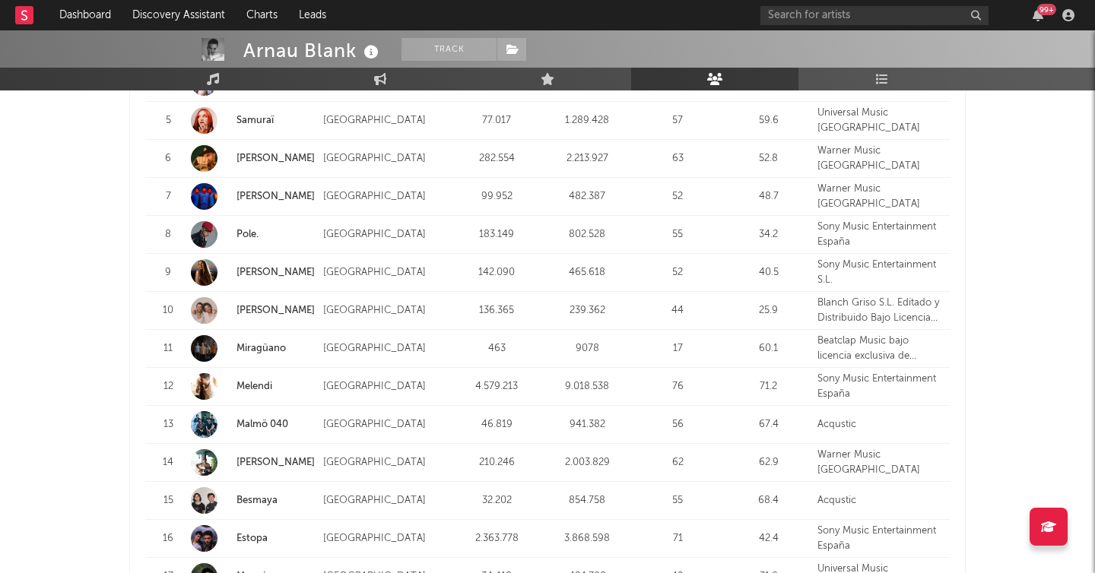
scroll to position [1741, 0]
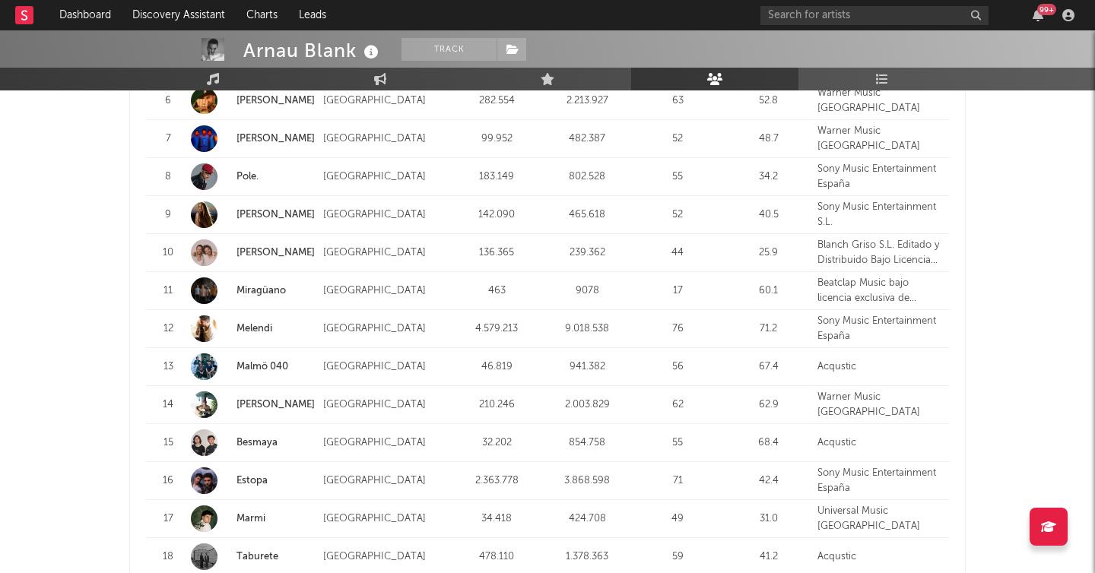
click at [249, 291] on link "Miragüano" at bounding box center [260, 291] width 49 height 10
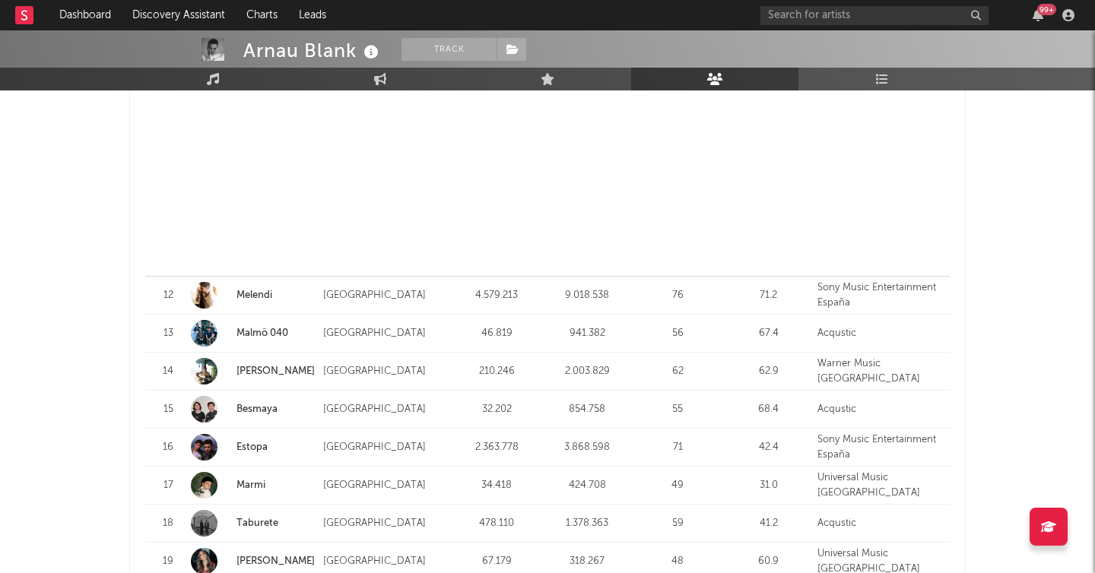
scroll to position [2270, 0]
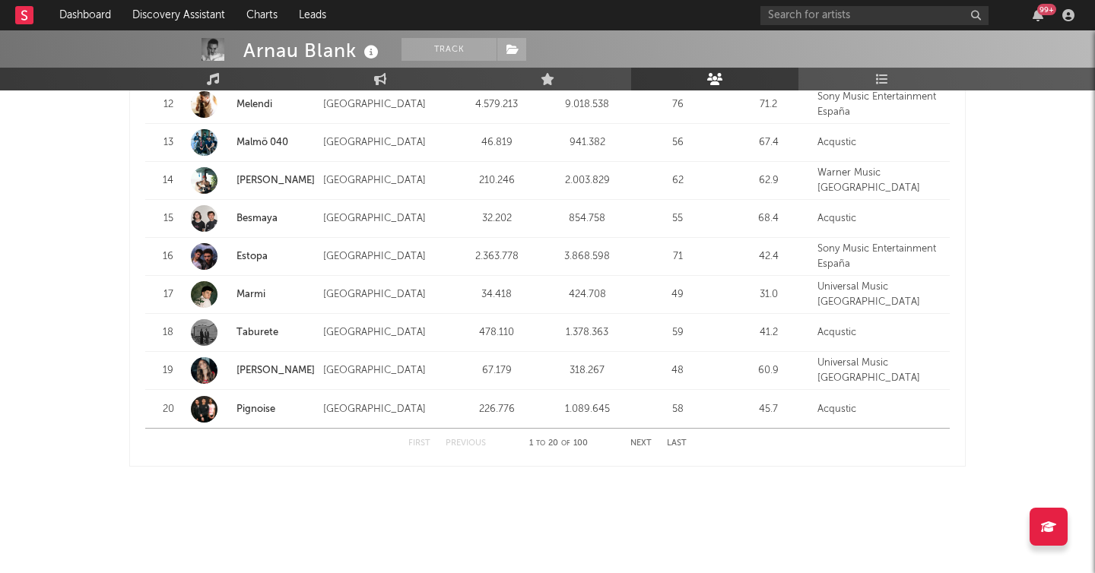
click at [639, 444] on button "Next" at bounding box center [640, 443] width 21 height 8
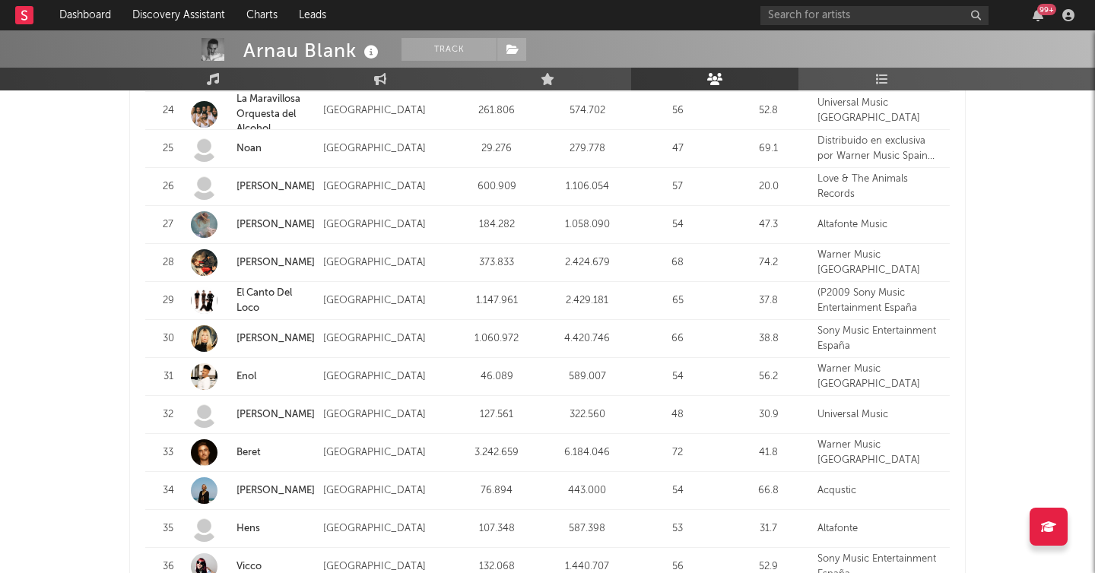
scroll to position [1965, 0]
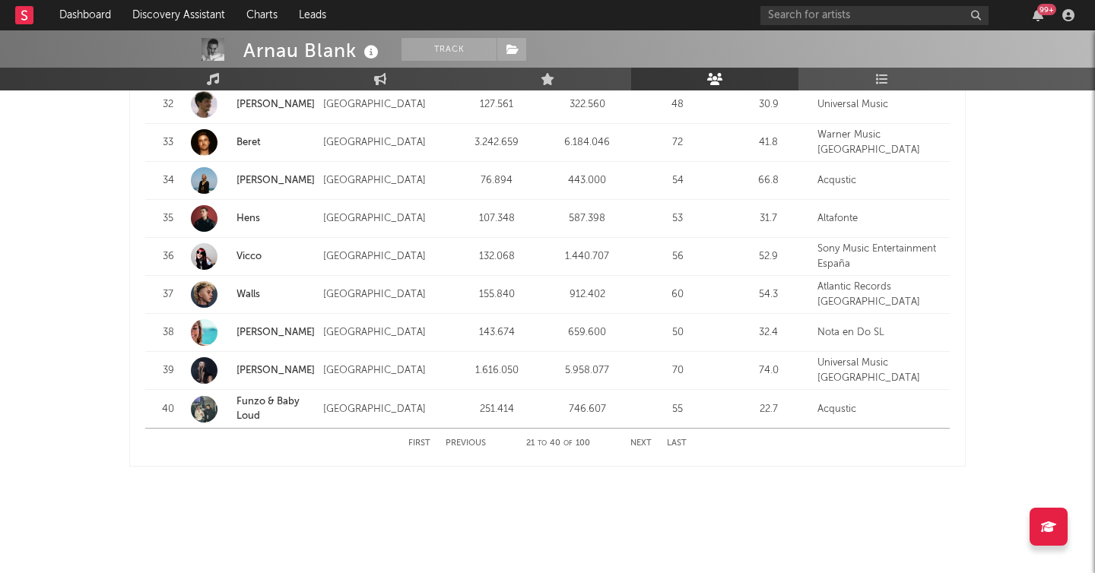
click at [641, 445] on button "Next" at bounding box center [640, 443] width 21 height 8
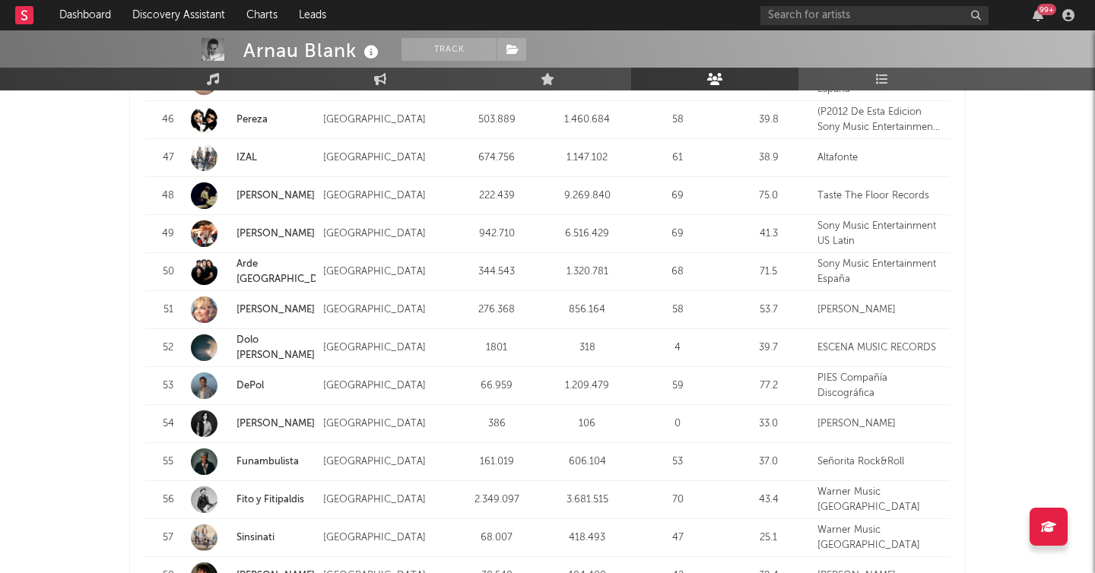
scroll to position [1720, 0]
click at [252, 424] on link "Nereida Fau" at bounding box center [275, 425] width 78 height 10
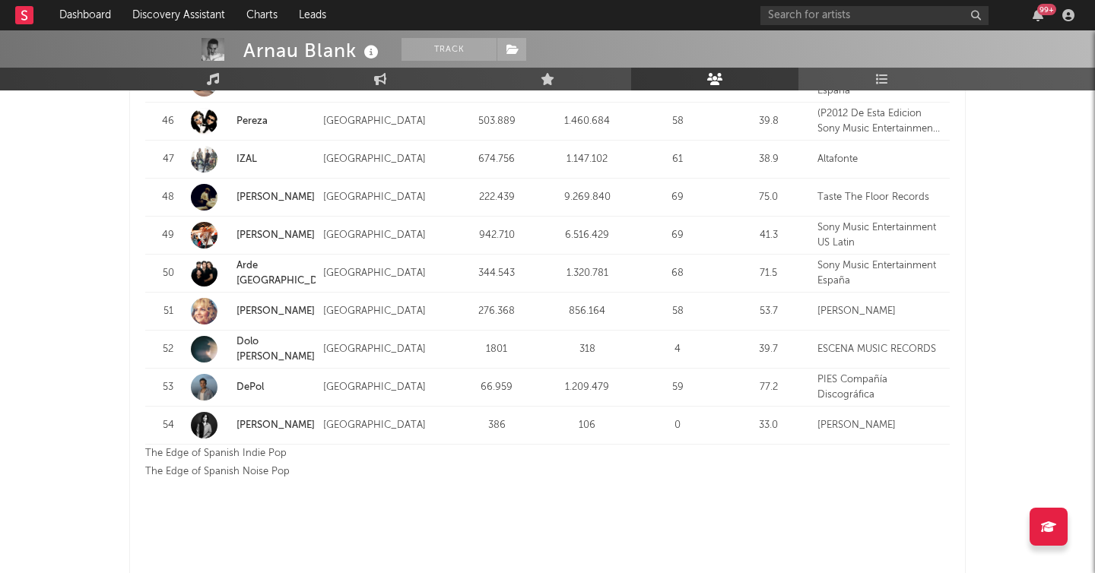
click at [260, 349] on link "Dolo Beltran" at bounding box center [275, 349] width 78 height 25
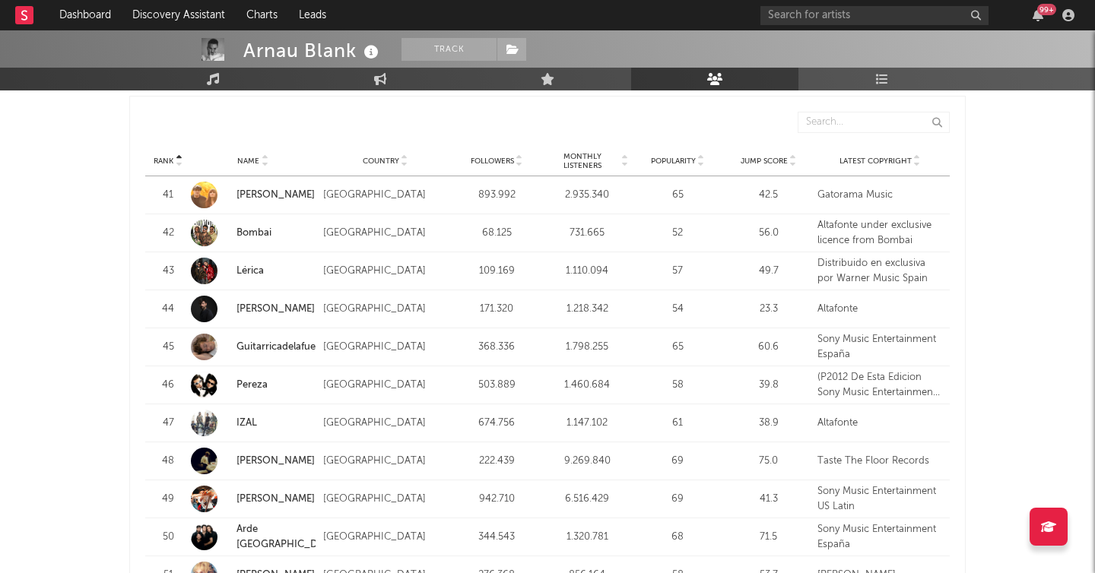
scroll to position [1456, 0]
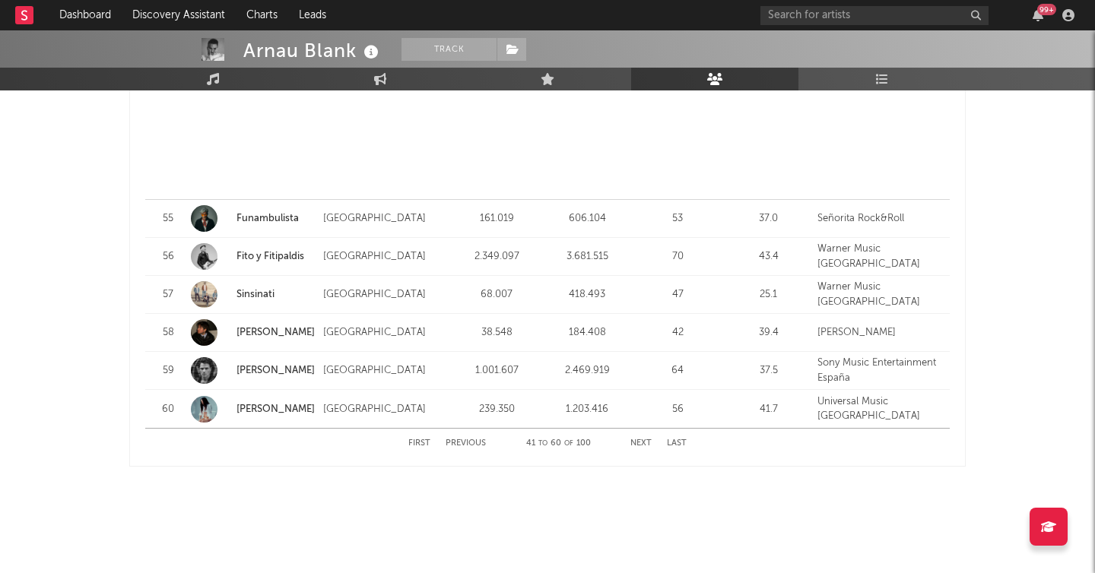
click at [644, 439] on button "Next" at bounding box center [640, 443] width 21 height 8
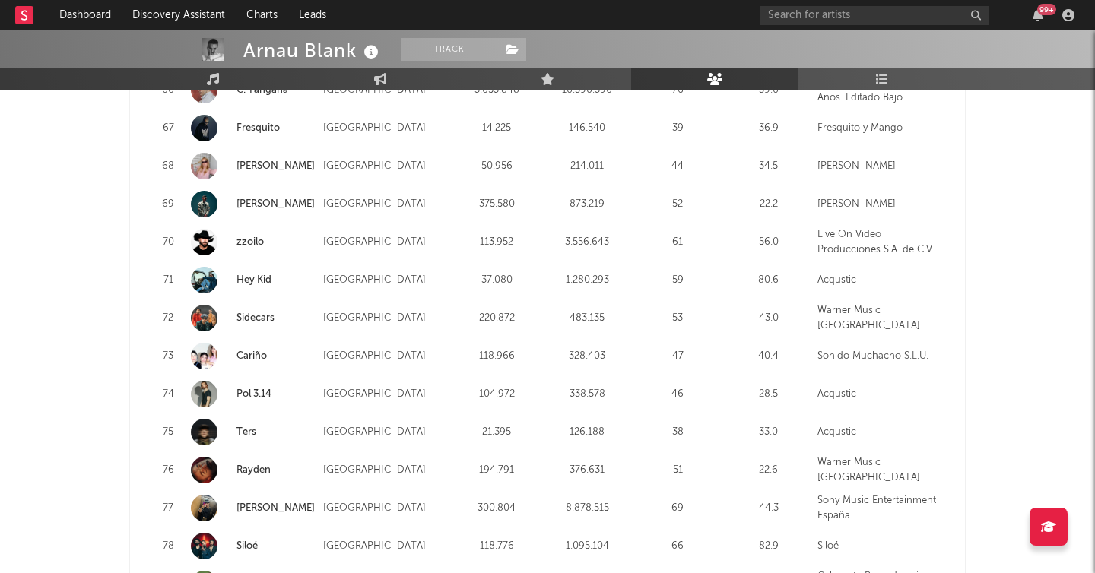
scroll to position [1749, 0]
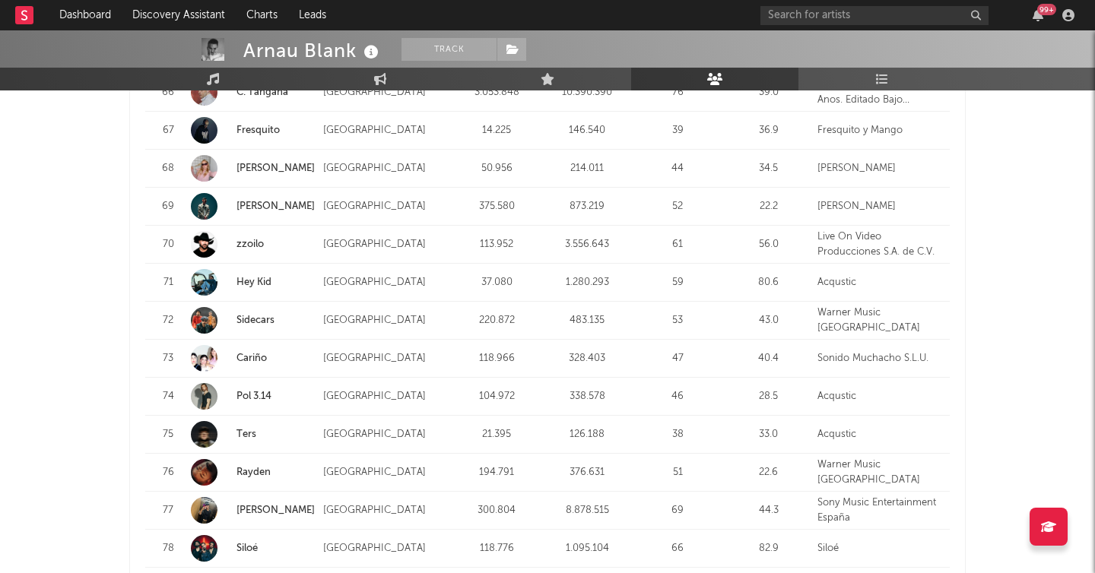
click at [249, 359] on link "Cariño" at bounding box center [251, 358] width 30 height 10
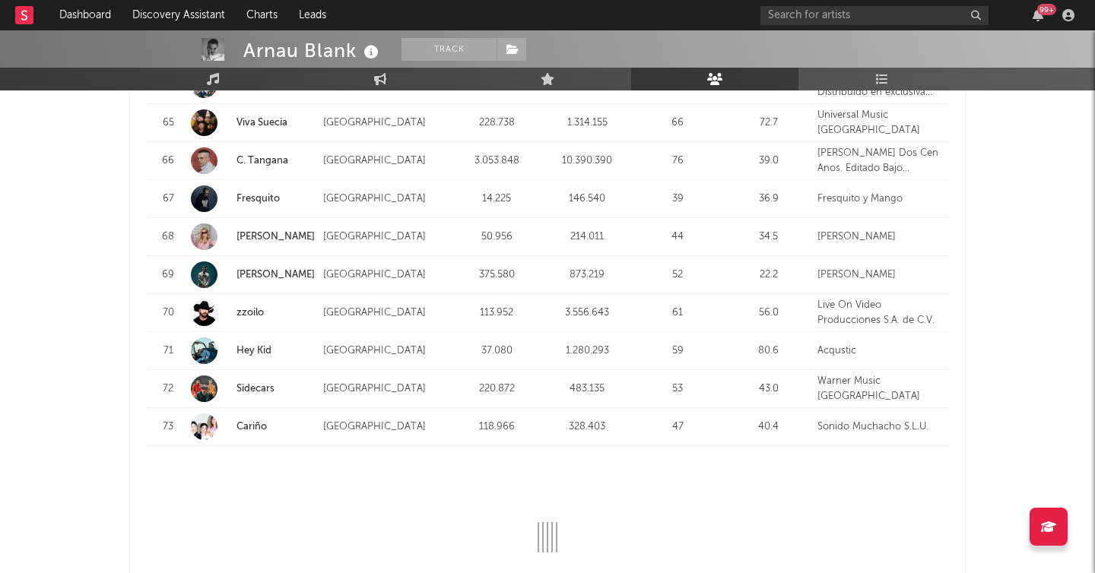
scroll to position [1678, 0]
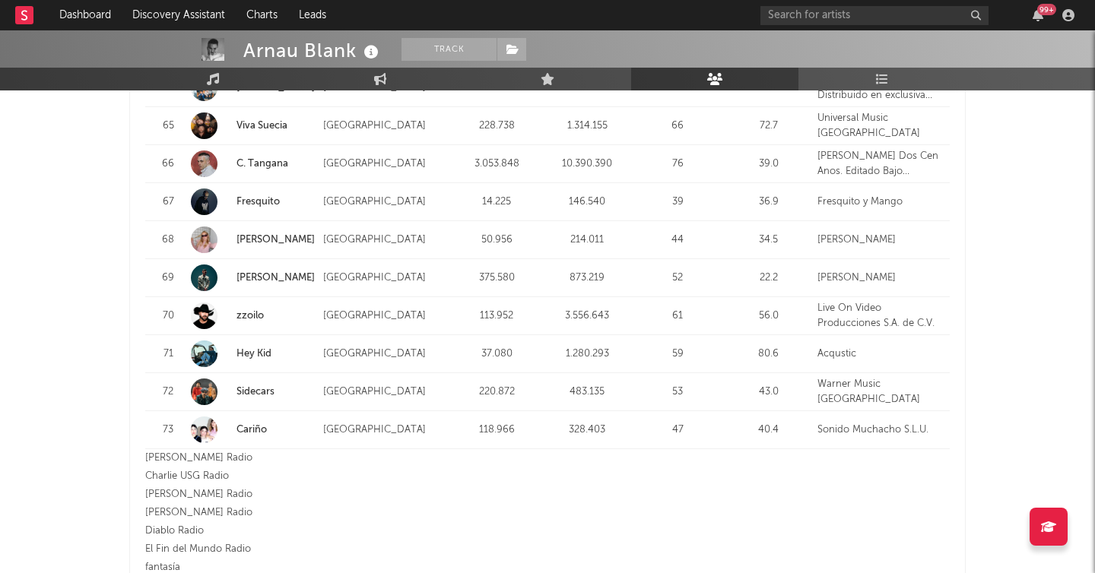
click at [277, 276] on link "Danny Romero" at bounding box center [275, 278] width 78 height 10
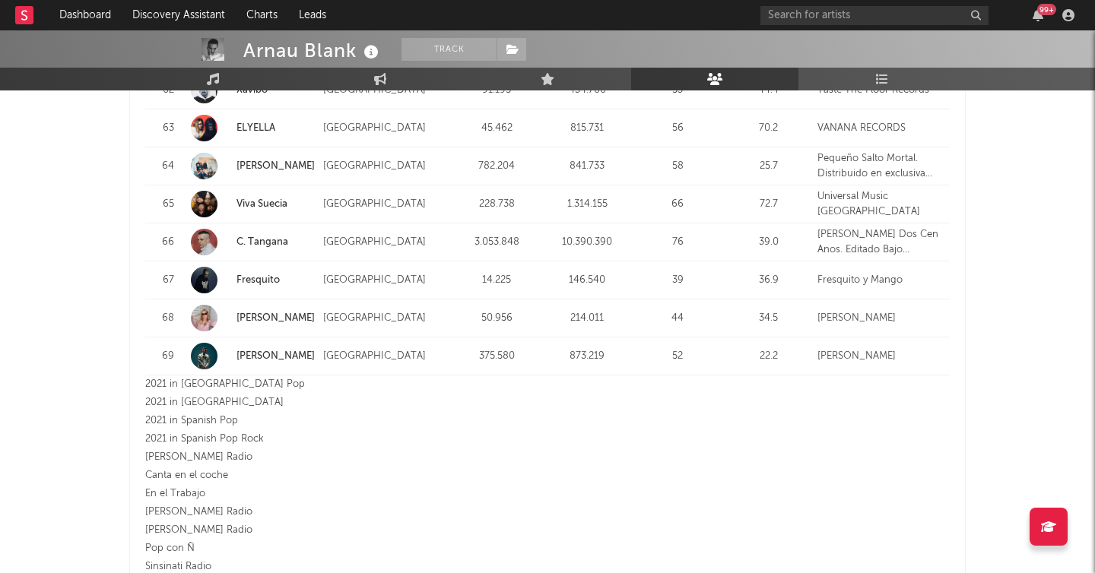
scroll to position [1597, 0]
click at [257, 281] on link "Fresquito" at bounding box center [257, 282] width 43 height 10
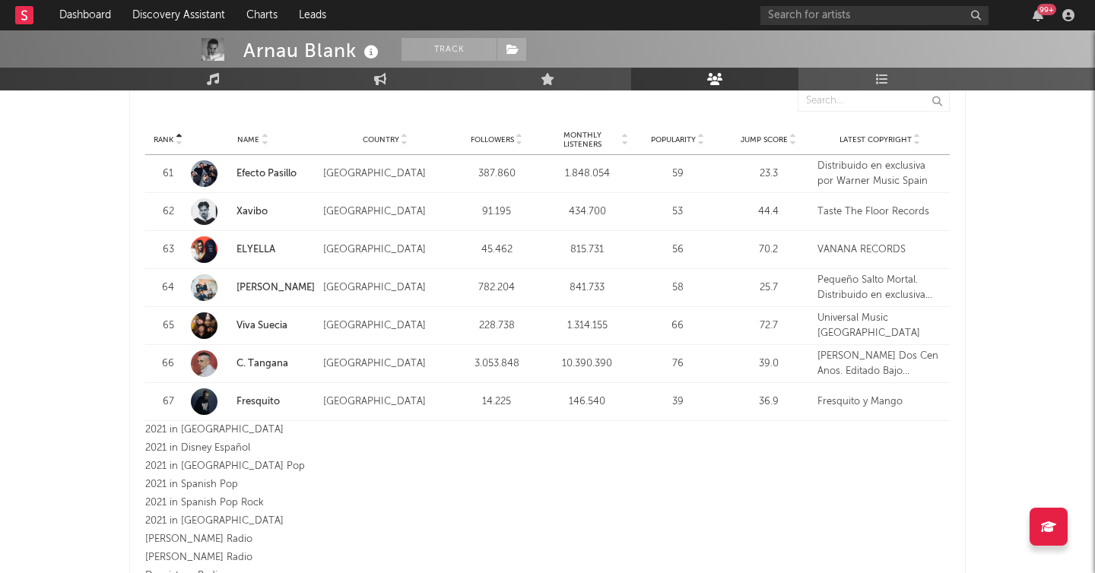
scroll to position [1473, 0]
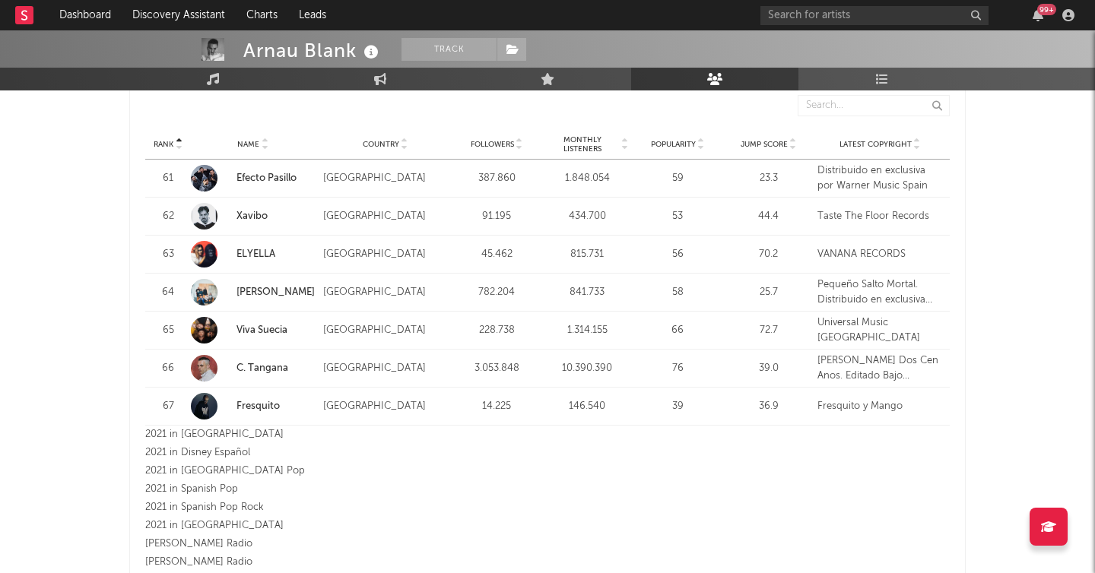
click at [249, 252] on link "ELYELLA" at bounding box center [255, 254] width 39 height 10
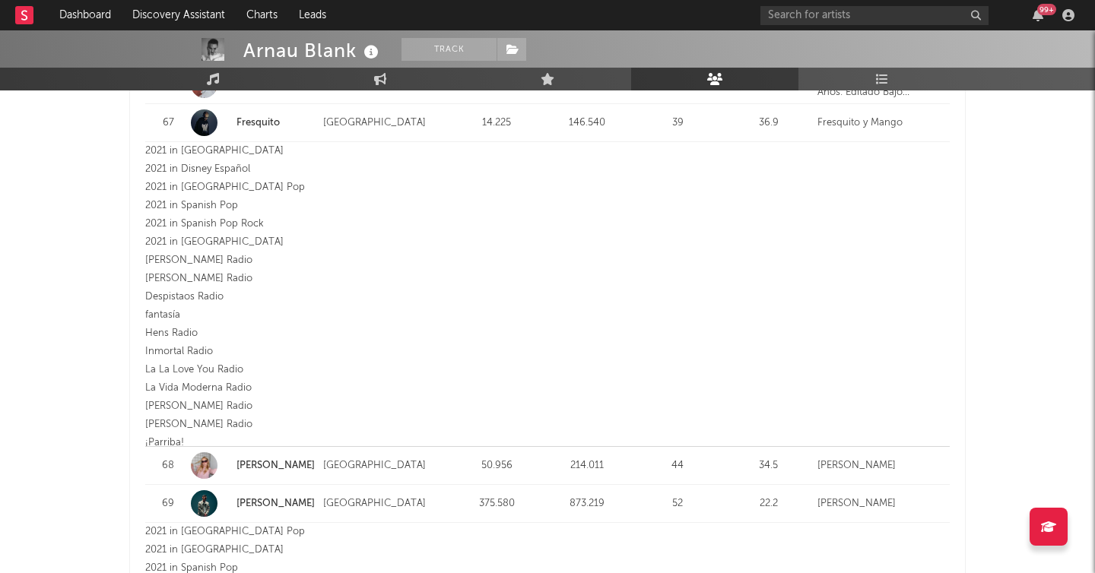
scroll to position [3184, 0]
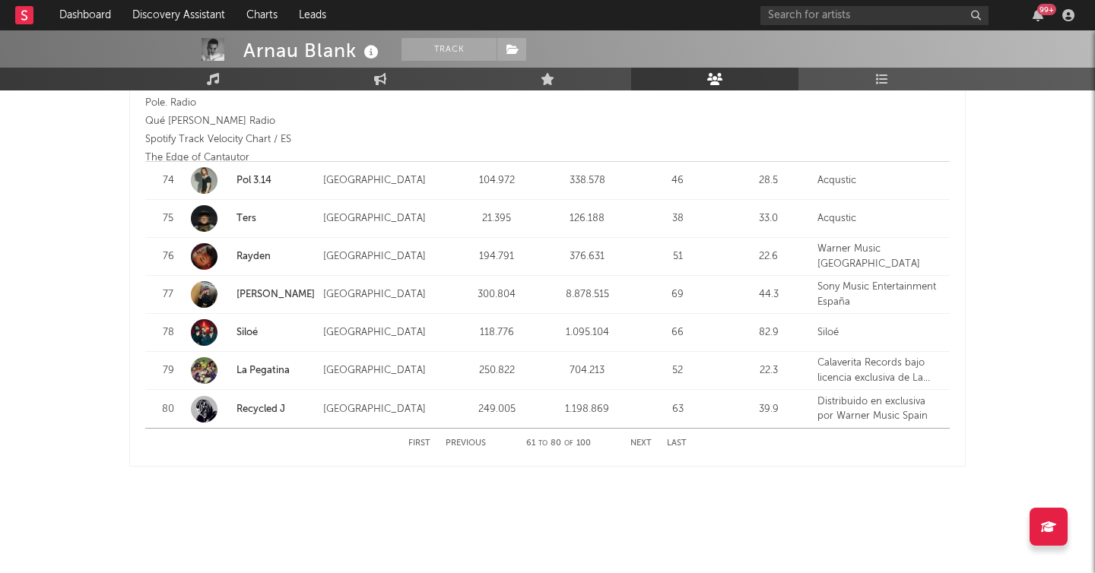
click at [639, 439] on button "Next" at bounding box center [640, 443] width 21 height 8
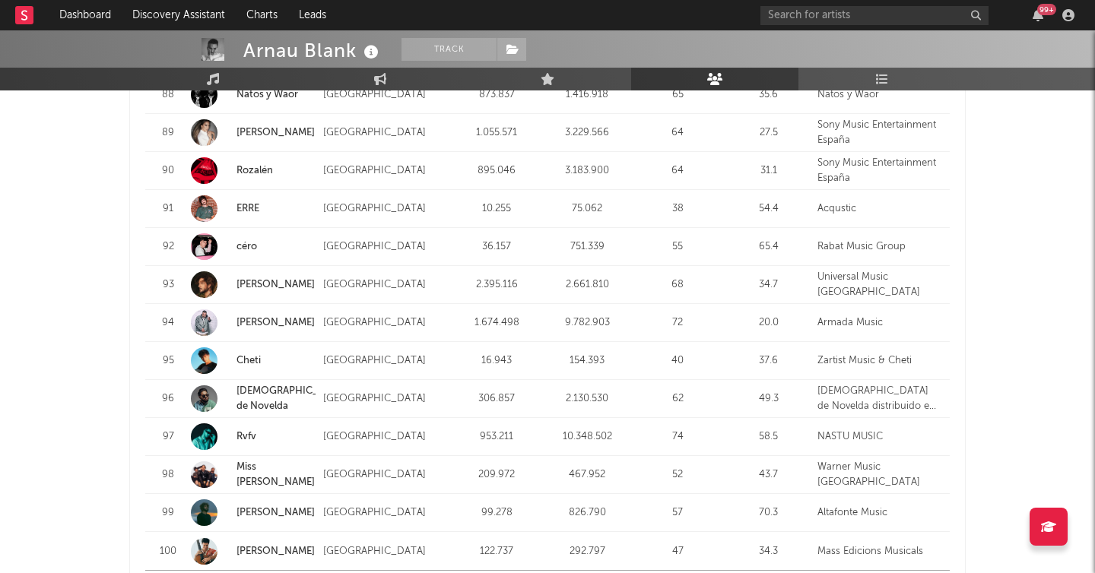
scroll to position [1821, 0]
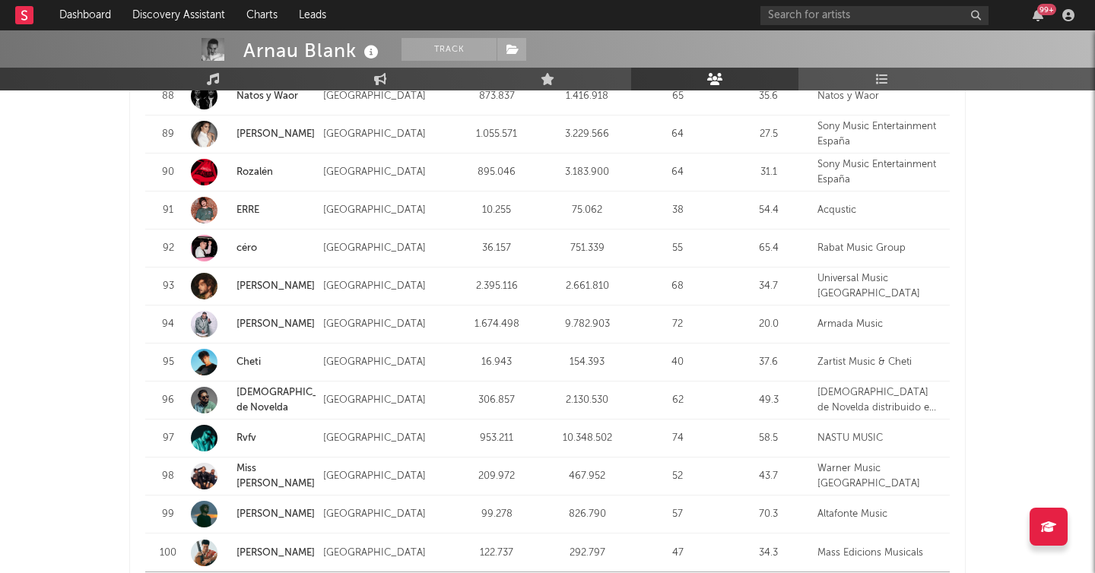
click at [249, 360] on link "Cheti" at bounding box center [248, 362] width 24 height 10
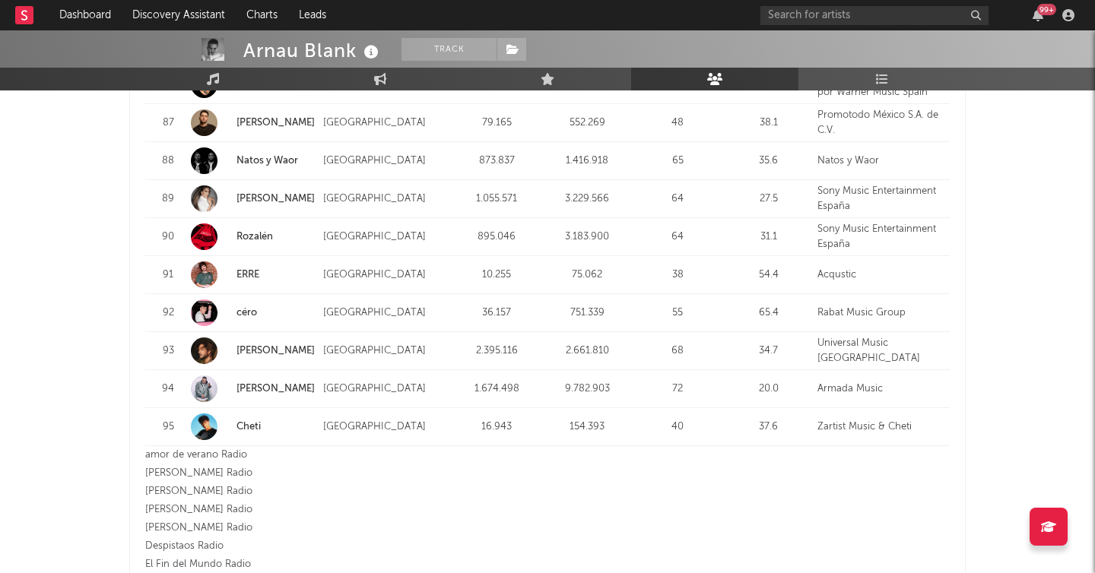
scroll to position [1755, 0]
click at [245, 273] on link "ERRE" at bounding box center [247, 276] width 23 height 10
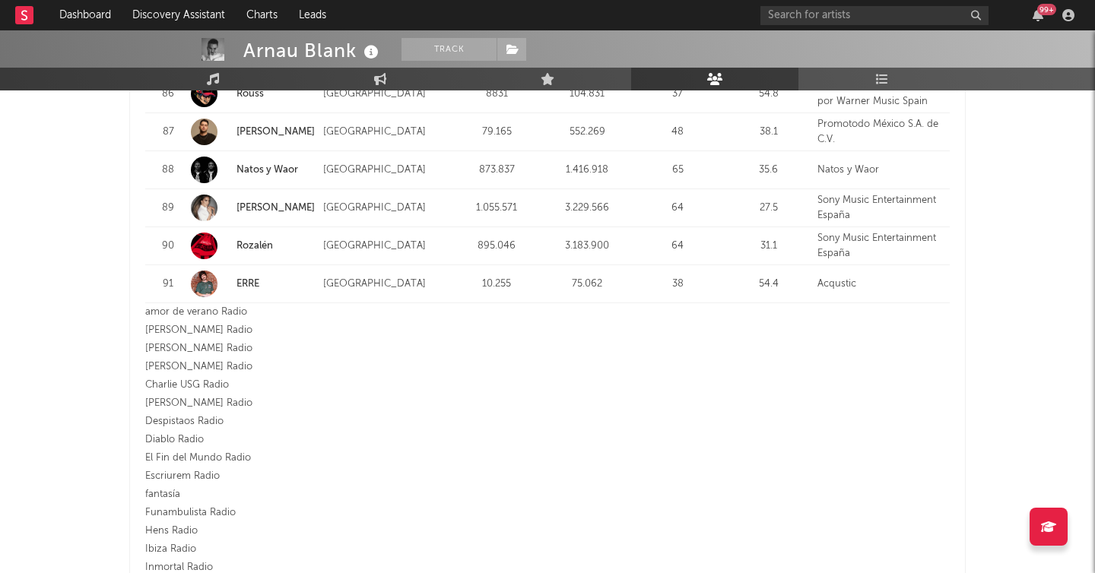
scroll to position [2575, 0]
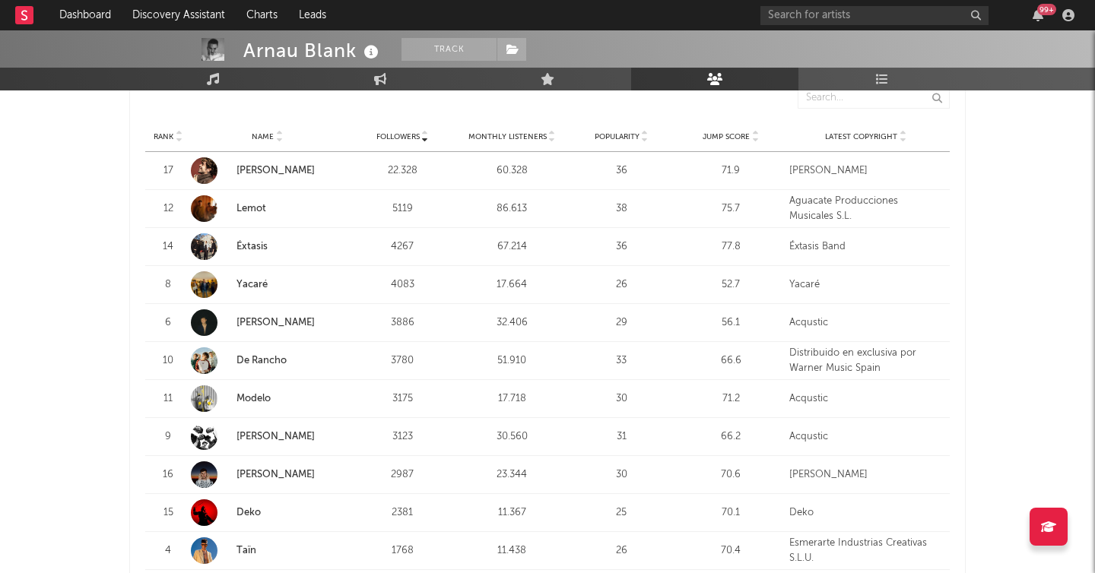
scroll to position [0, 0]
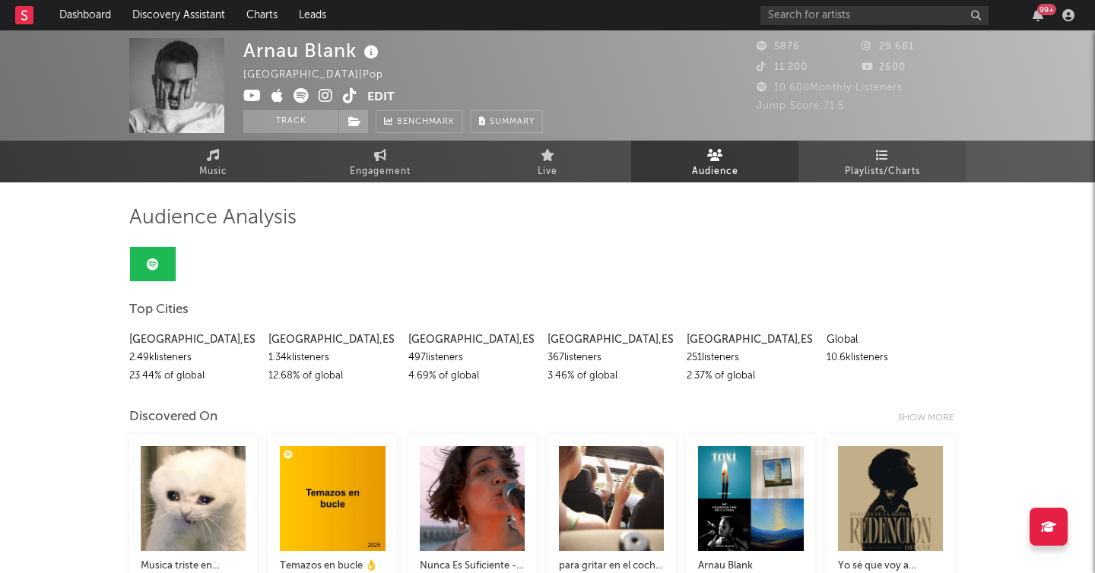
click at [910, 141] on link "Playlists/Charts" at bounding box center [881, 162] width 167 height 42
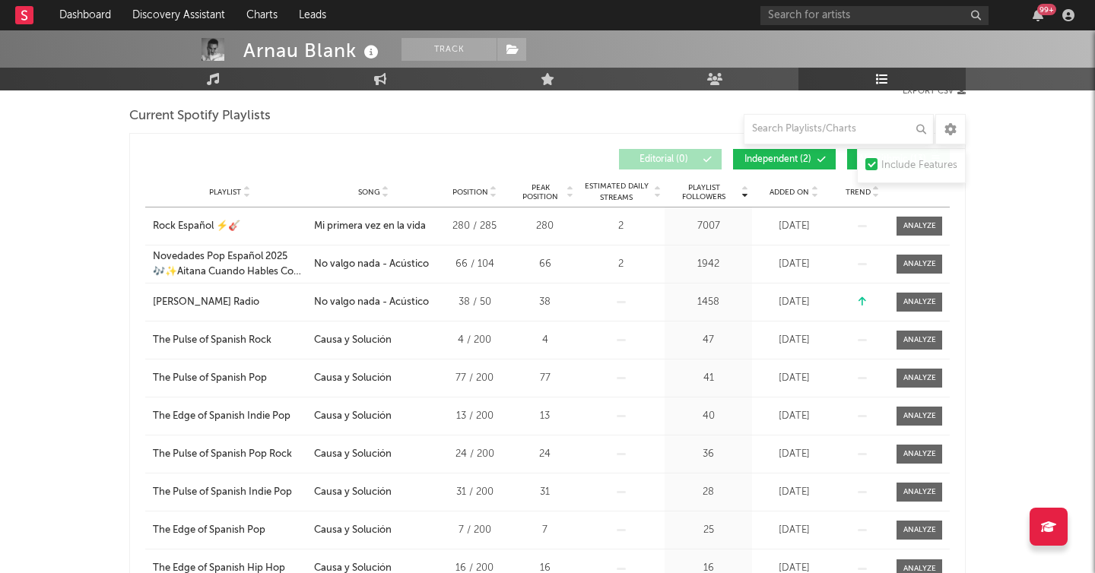
scroll to position [204, 0]
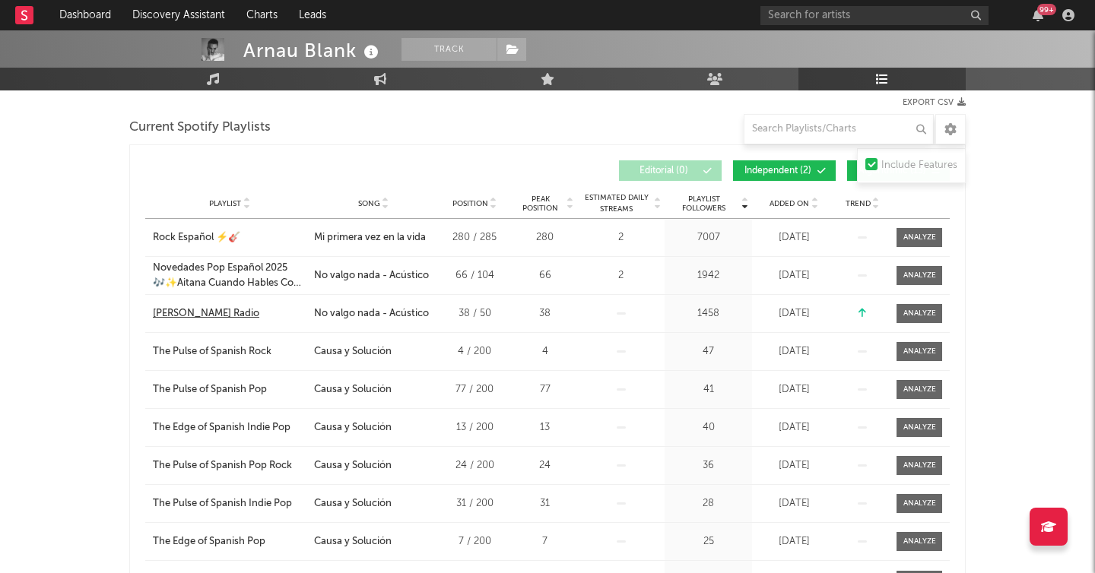
click at [187, 315] on div "Cepeda Radio" at bounding box center [206, 313] width 106 height 15
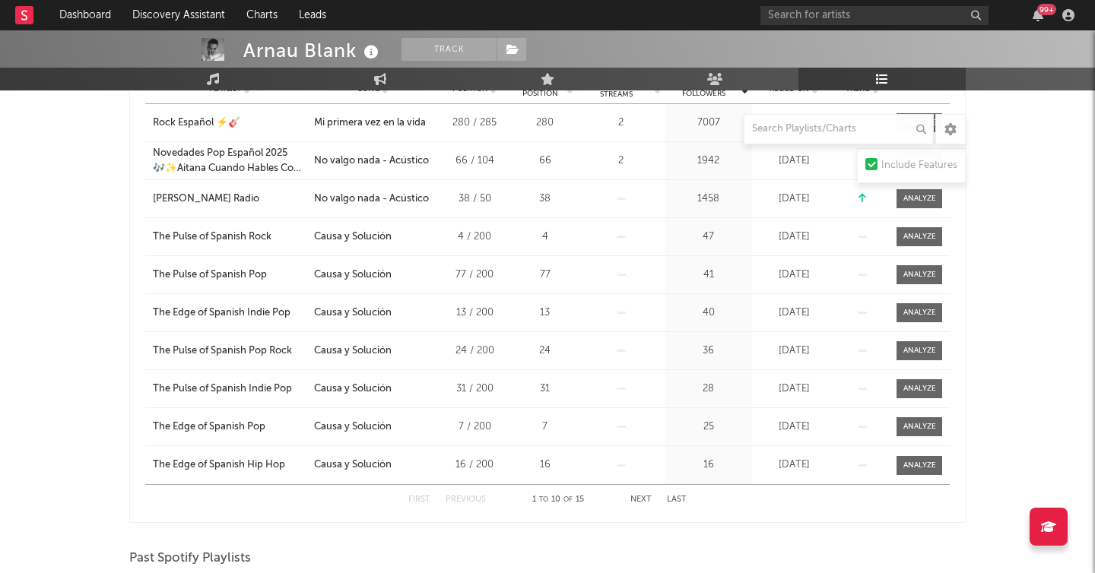
scroll to position [332, 0]
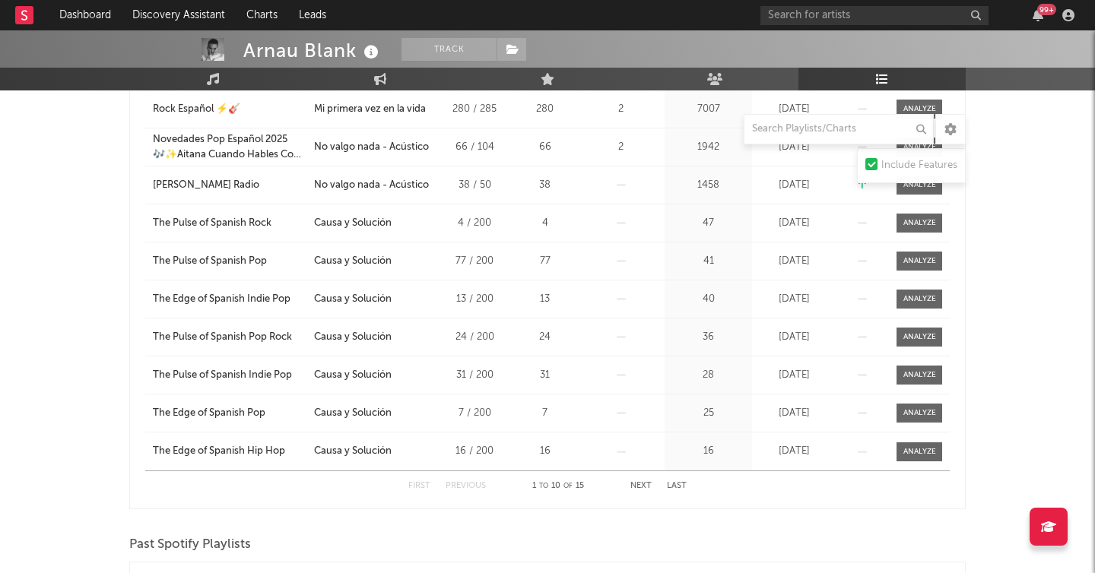
click at [629, 483] on div "First Previous 1 to 10 of 15 Next Last" at bounding box center [547, 486] width 278 height 30
click at [645, 484] on button "Next" at bounding box center [640, 486] width 21 height 8
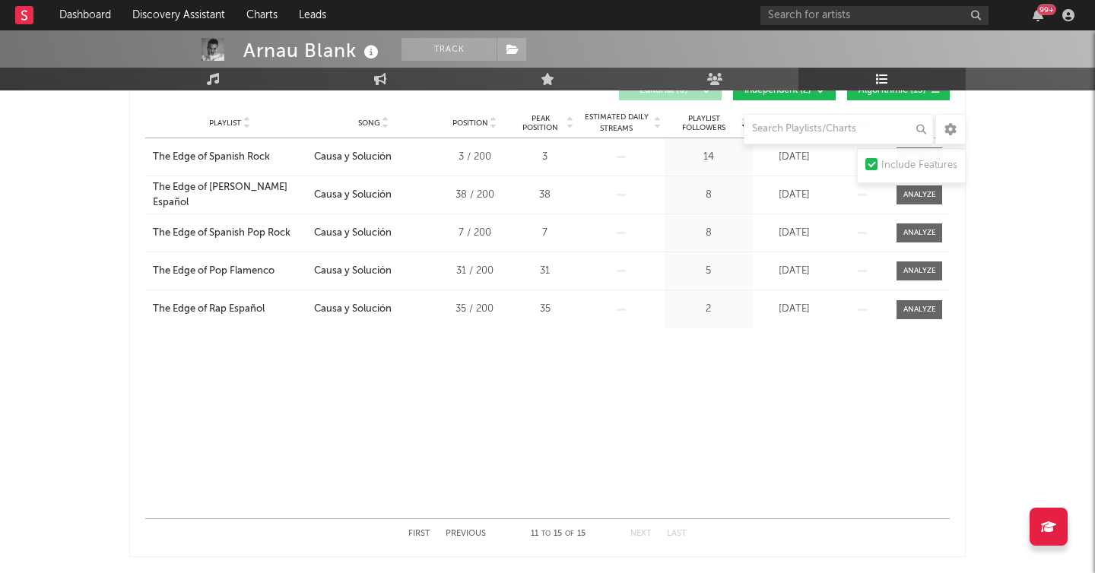
scroll to position [286, 0]
click at [416, 532] on button "First" at bounding box center [419, 532] width 22 height 8
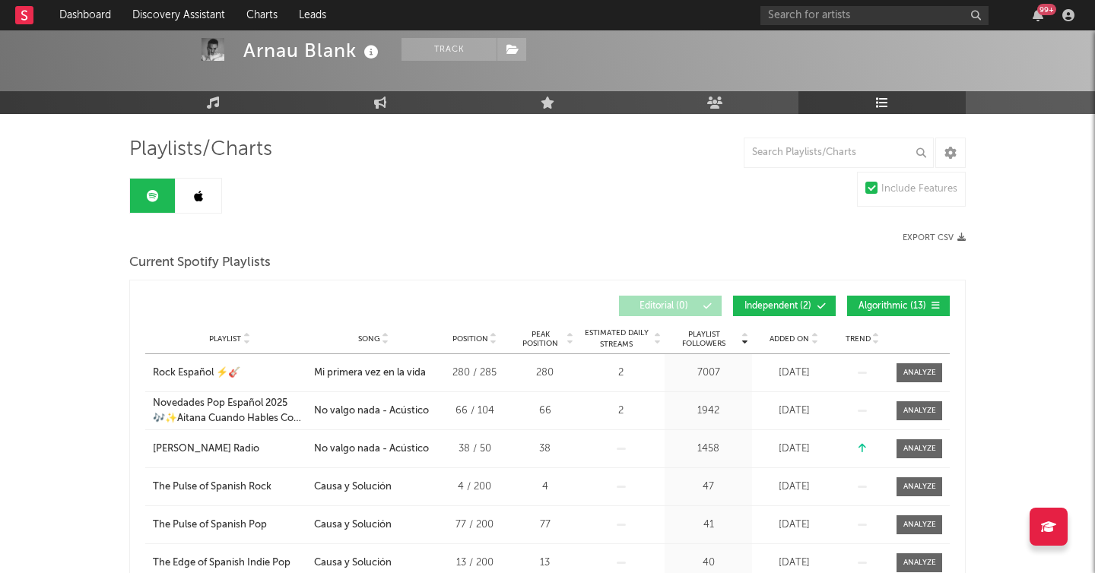
scroll to position [67, 0]
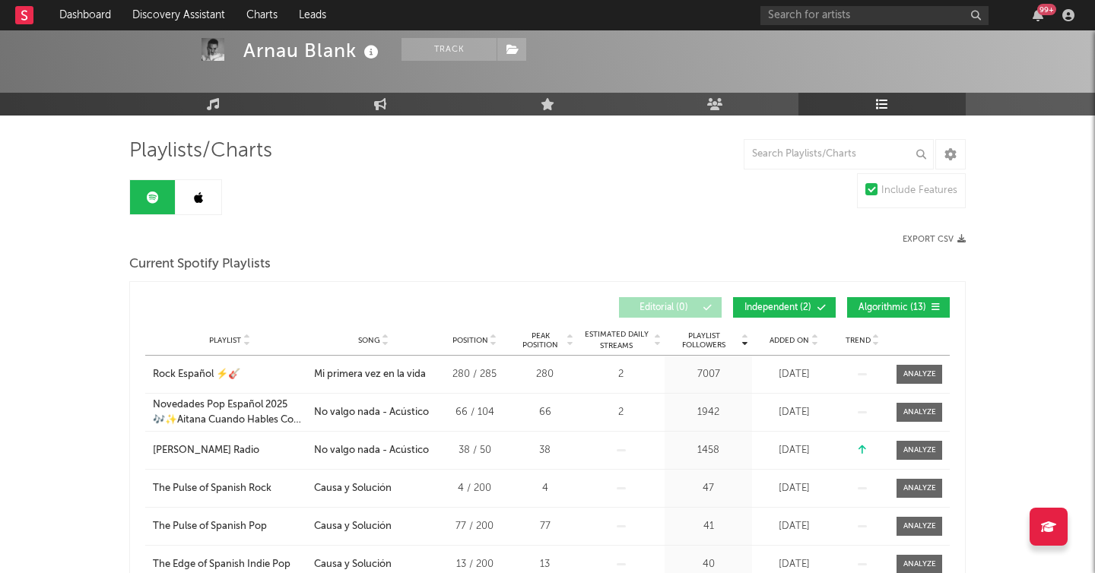
click at [790, 309] on span "Independent ( 2 )" at bounding box center [778, 307] width 70 height 9
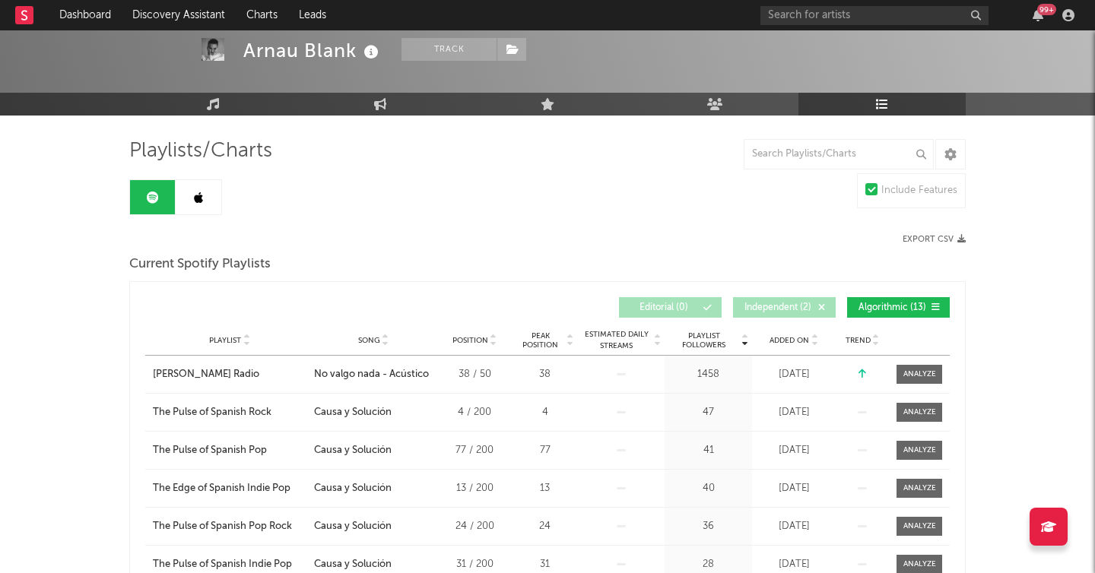
click at [768, 303] on span "Independent ( 2 )" at bounding box center [778, 307] width 70 height 9
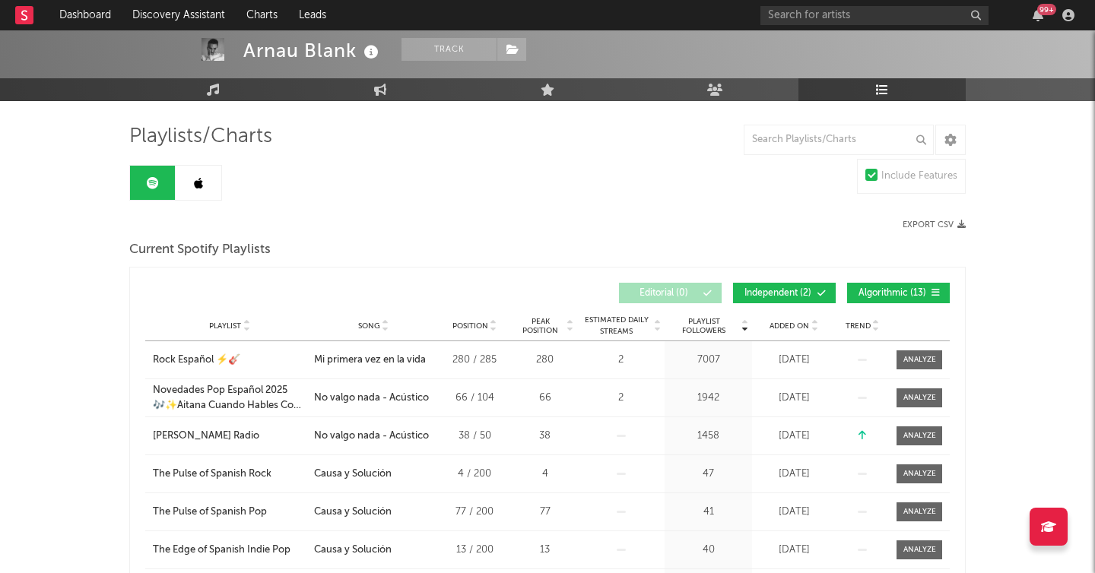
scroll to position [0, 0]
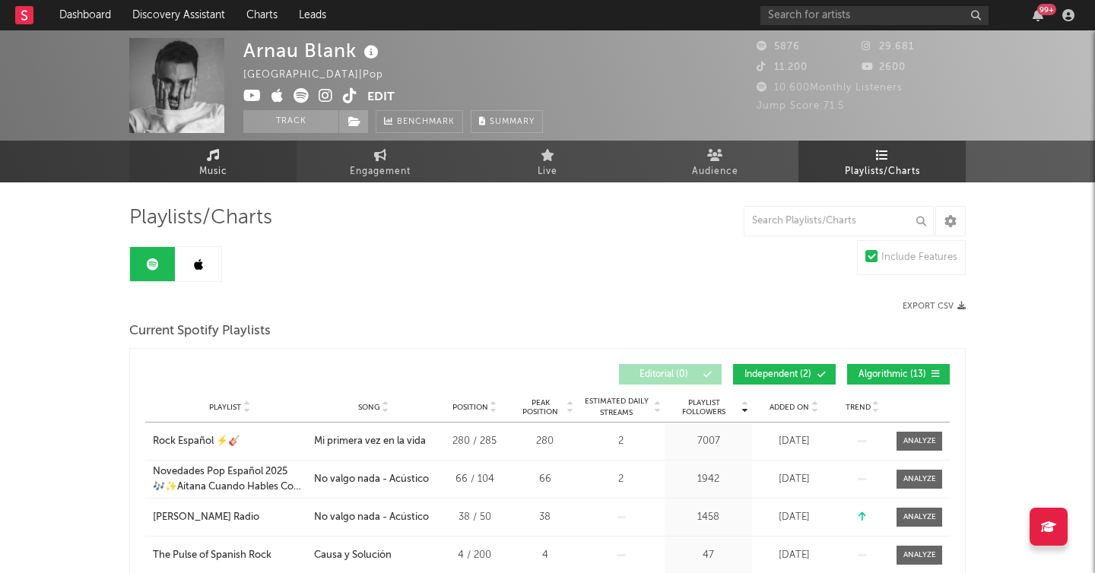
click at [215, 160] on link "Music" at bounding box center [212, 162] width 167 height 42
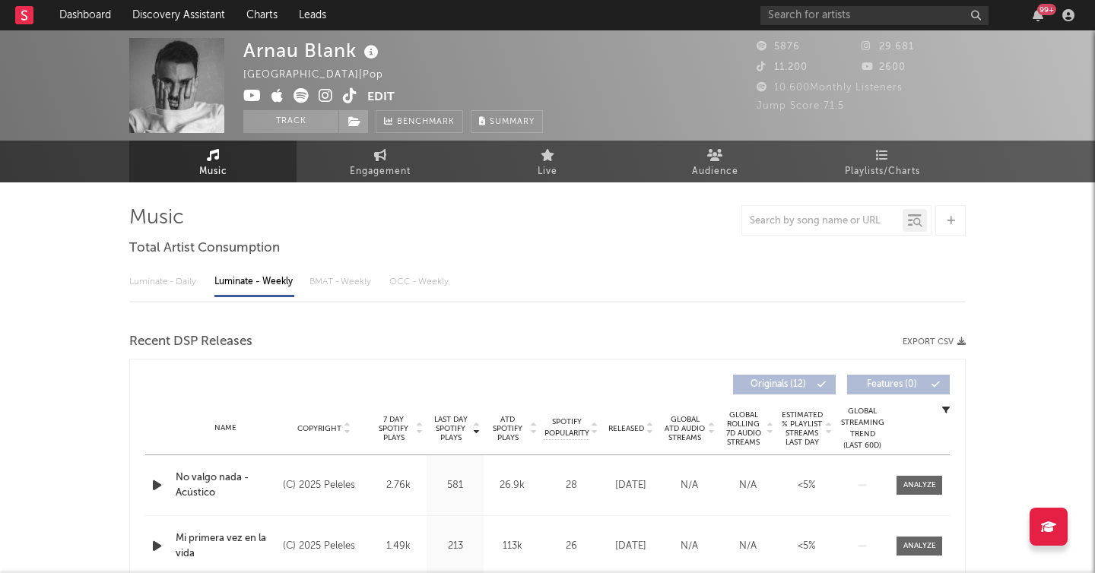
select select "6m"
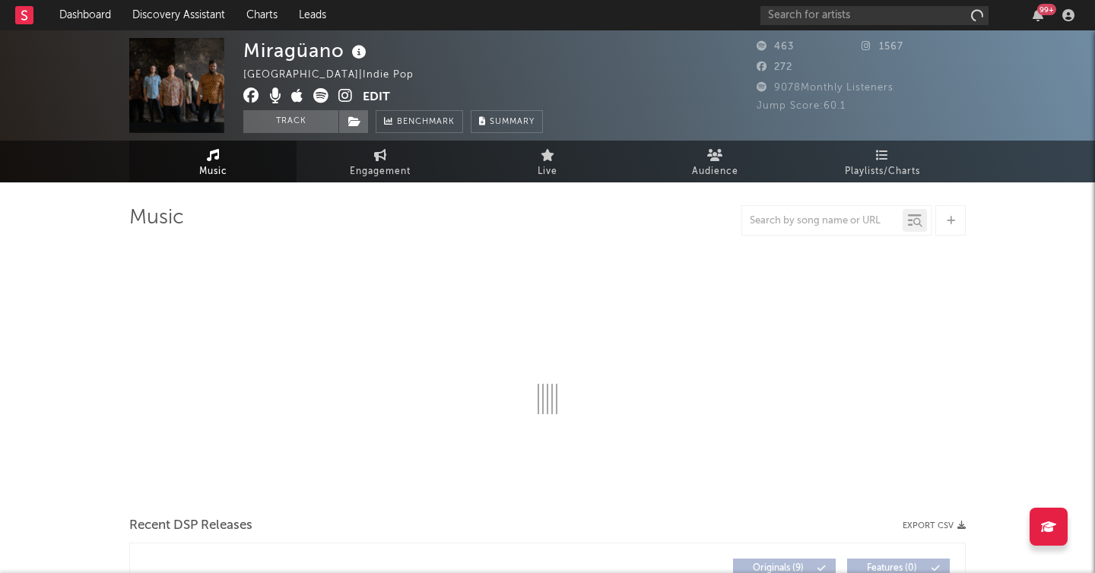
select select "1w"
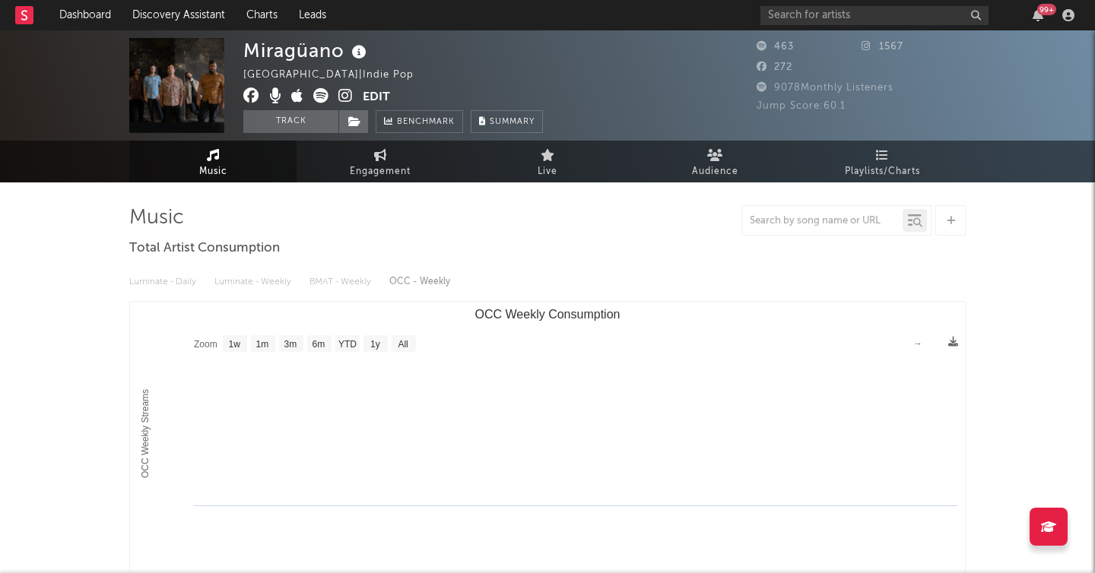
click at [345, 97] on icon at bounding box center [345, 95] width 14 height 15
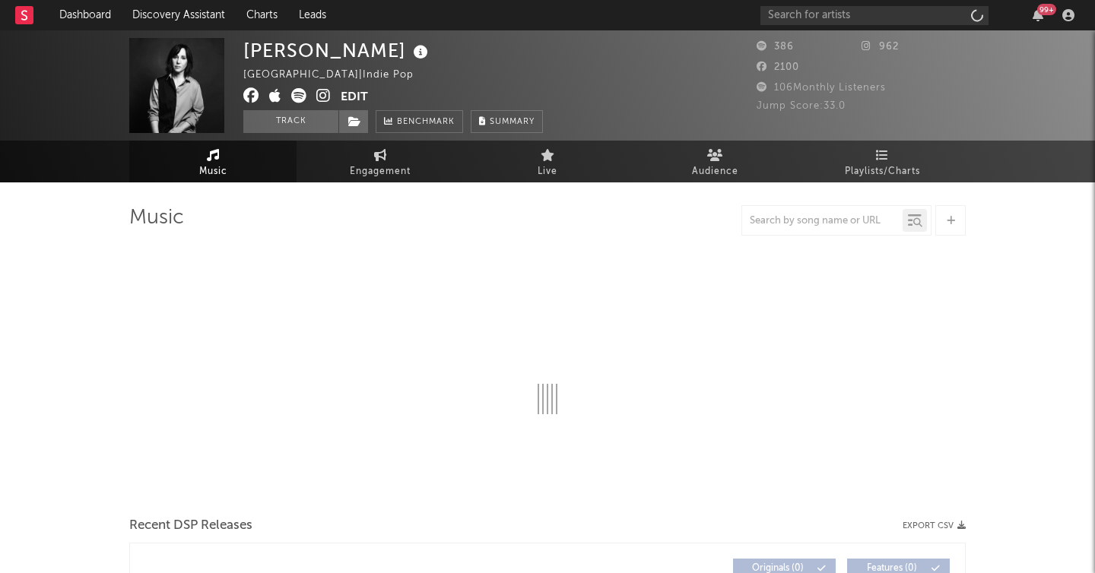
select select "1w"
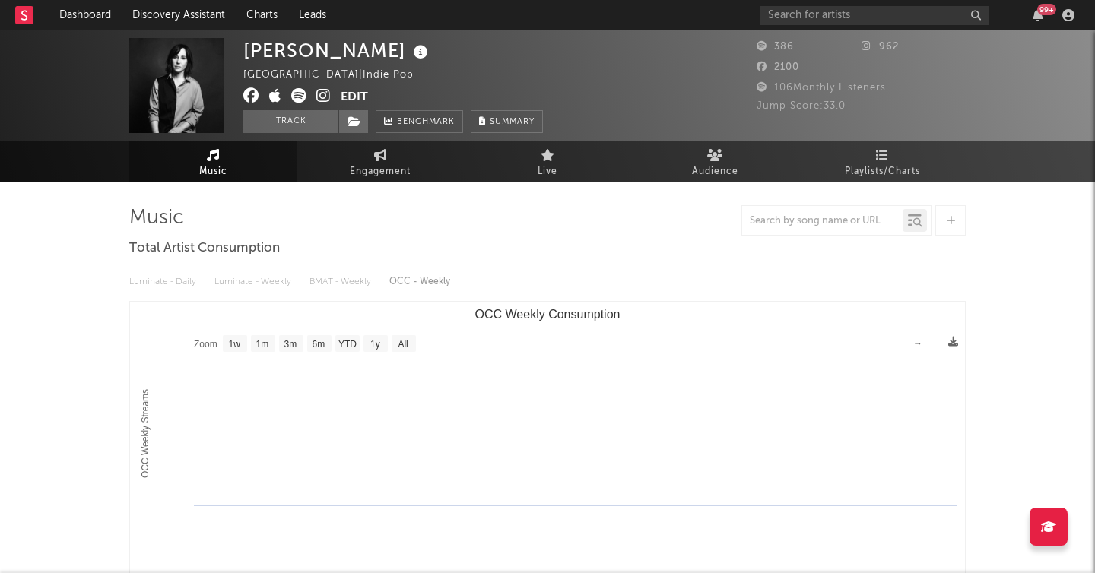
click at [324, 94] on icon at bounding box center [323, 95] width 14 height 15
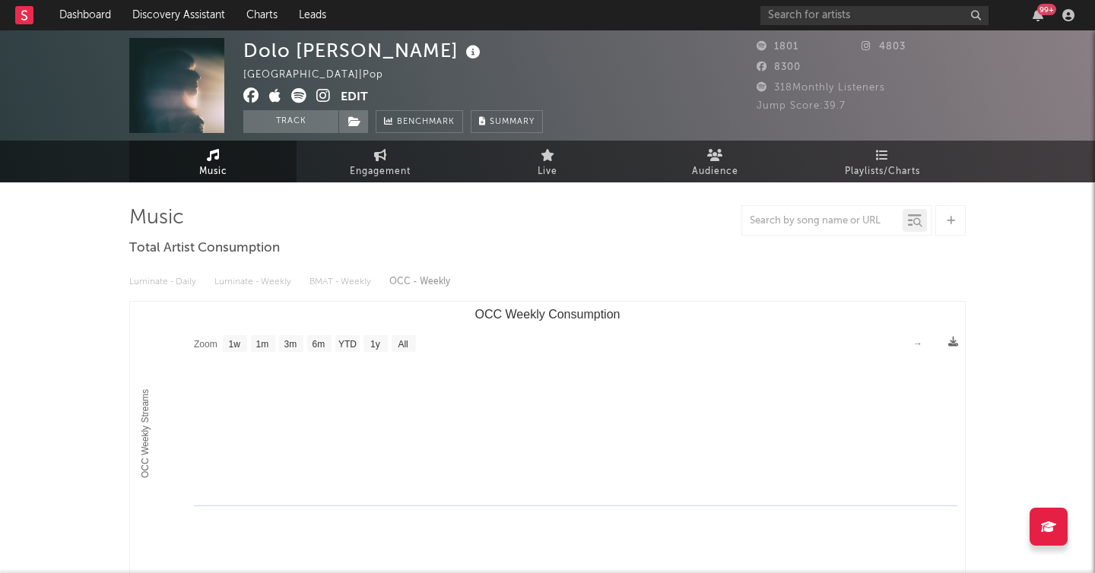
select select "1w"
click at [319, 97] on icon at bounding box center [323, 95] width 14 height 15
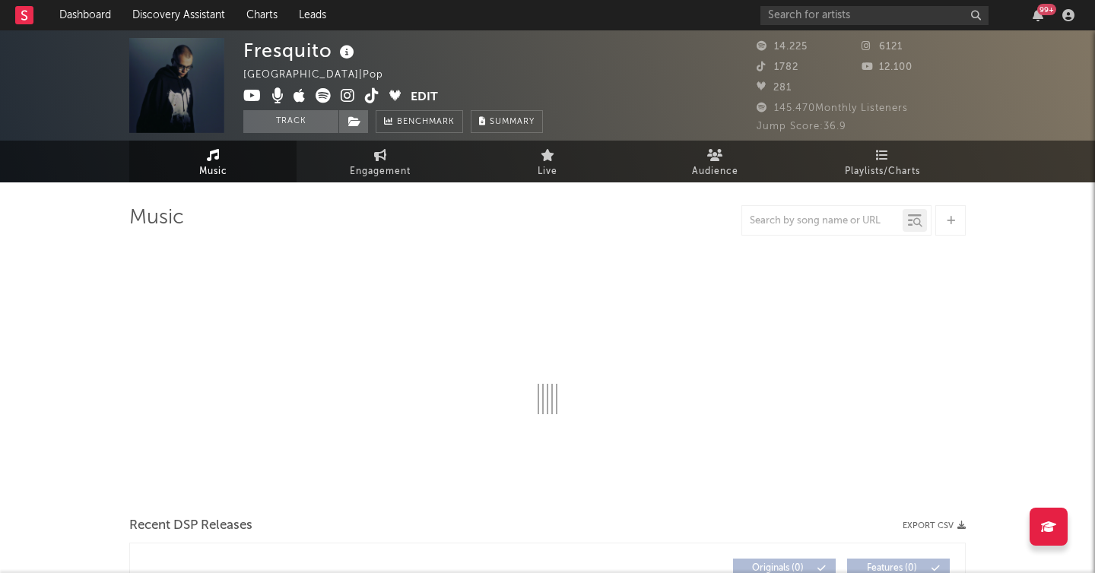
select select "6m"
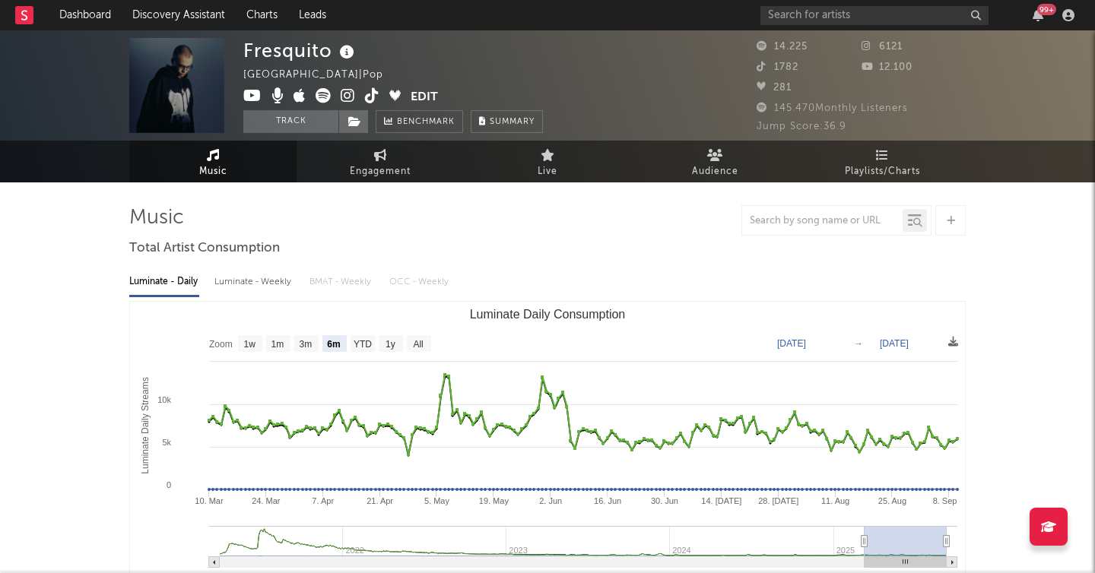
click at [347, 98] on icon at bounding box center [348, 95] width 14 height 15
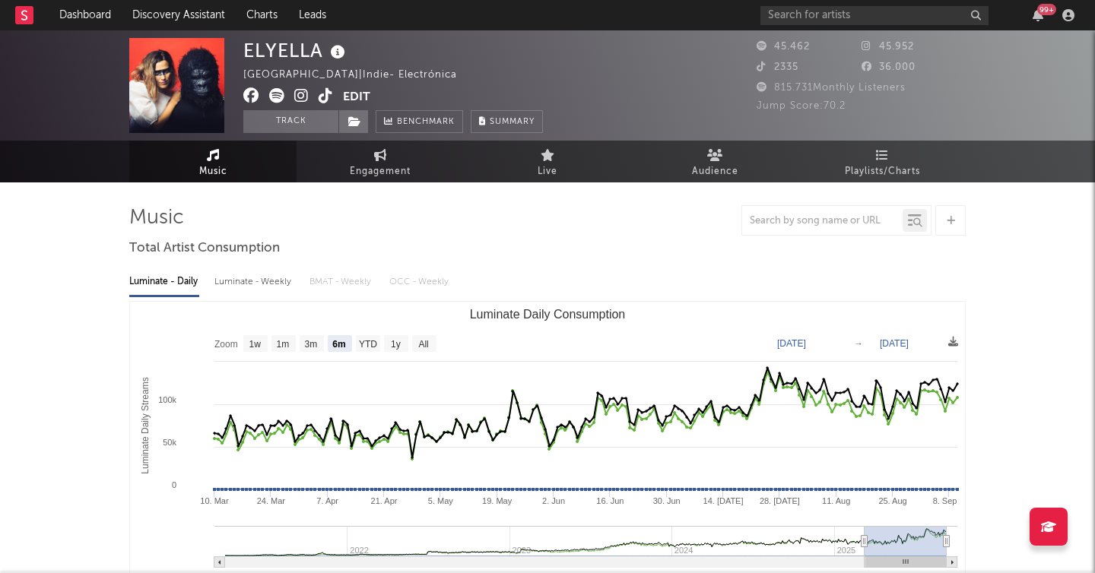
select select "6m"
click at [300, 94] on icon at bounding box center [301, 95] width 14 height 15
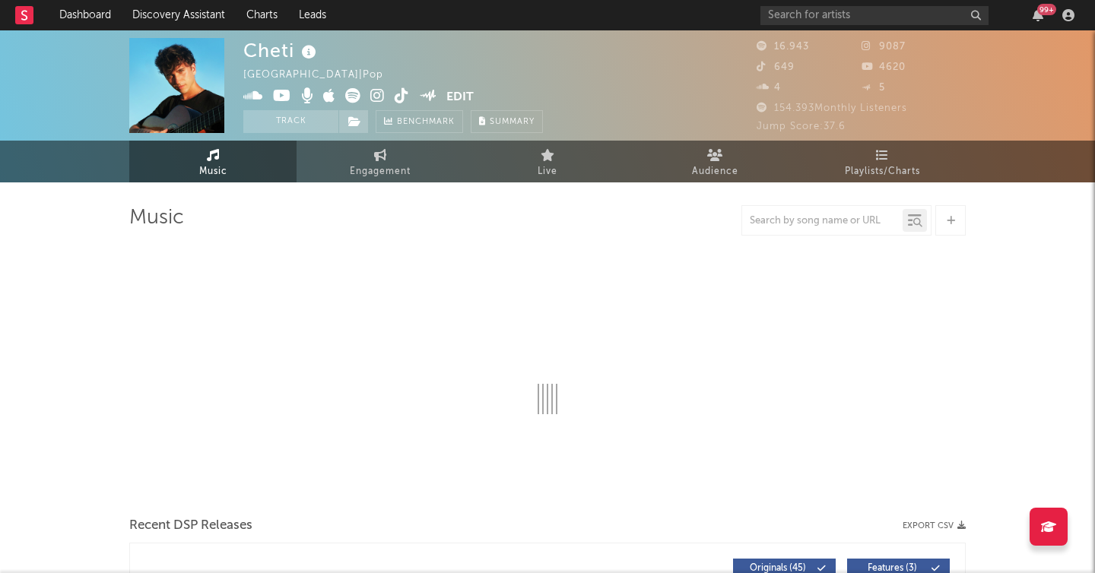
select select "6m"
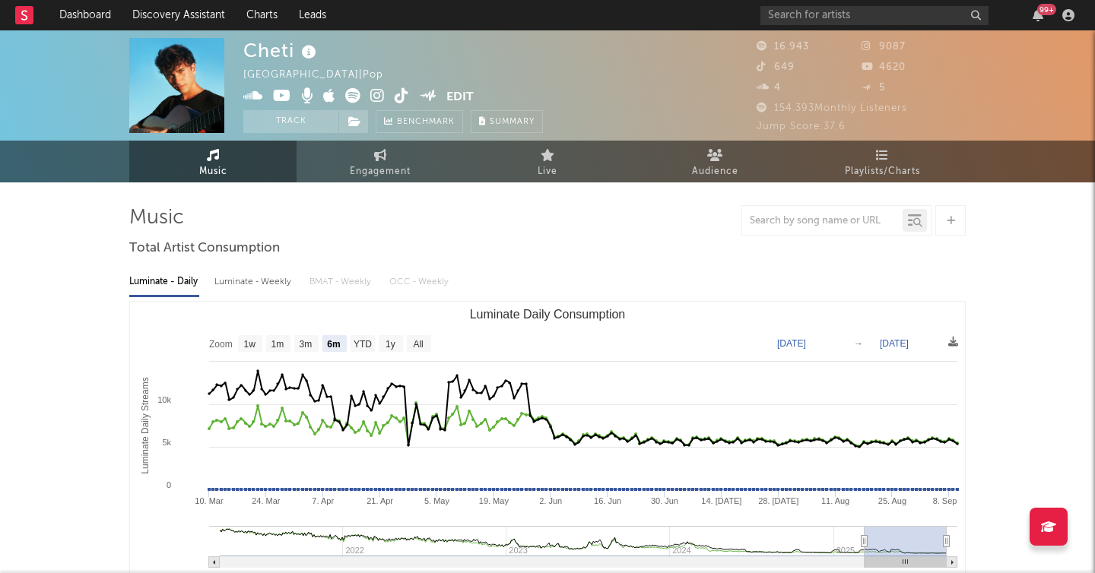
click at [379, 97] on icon at bounding box center [377, 95] width 14 height 15
click at [351, 97] on icon at bounding box center [352, 95] width 15 height 15
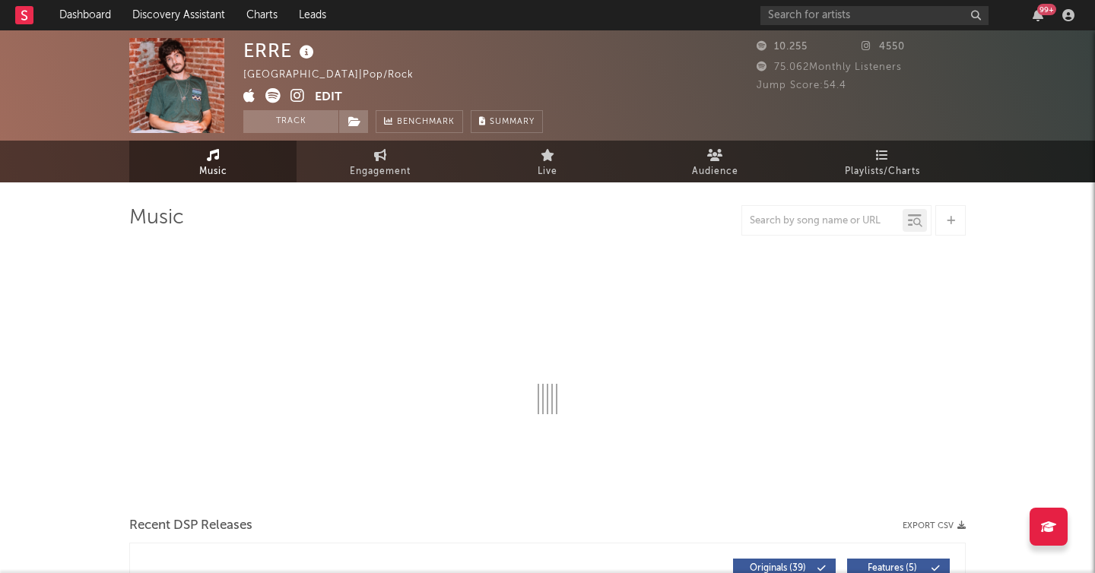
select select "6m"
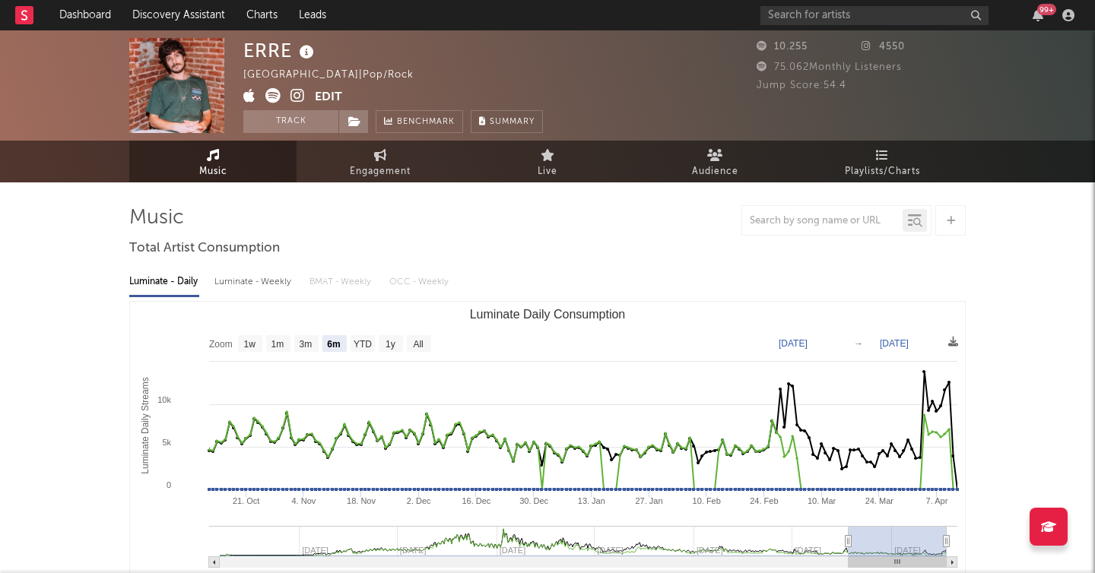
click at [296, 95] on icon at bounding box center [297, 95] width 14 height 15
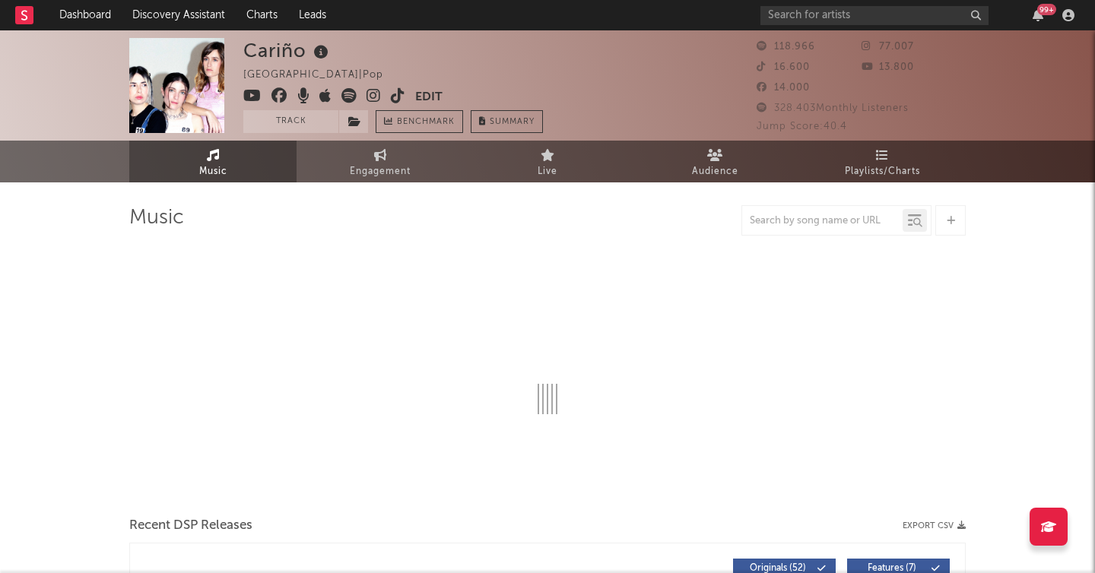
select select "6m"
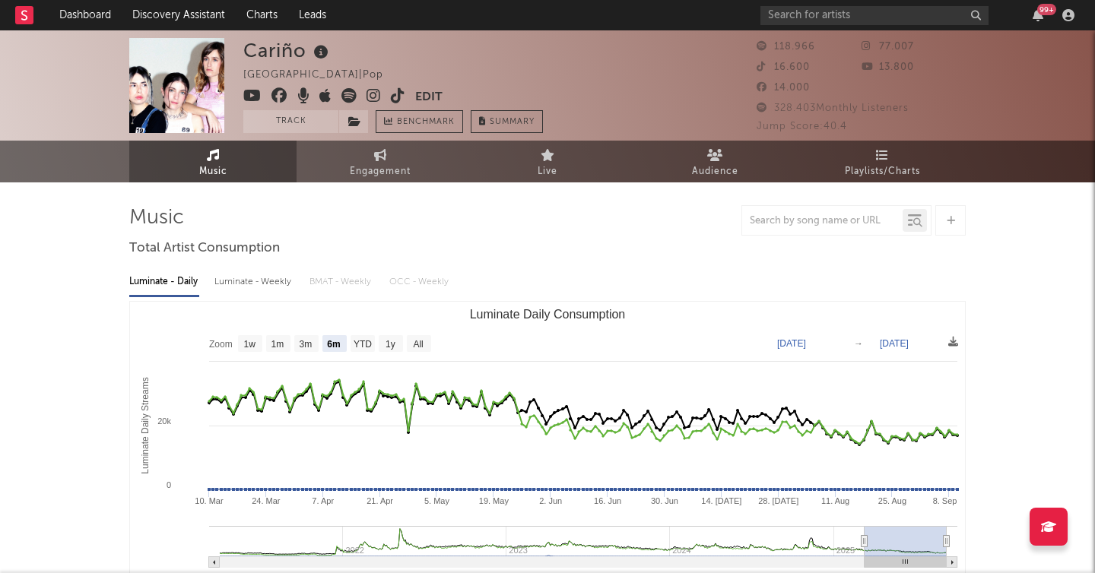
click at [374, 98] on icon at bounding box center [373, 95] width 14 height 15
